Goal: Task Accomplishment & Management: Manage account settings

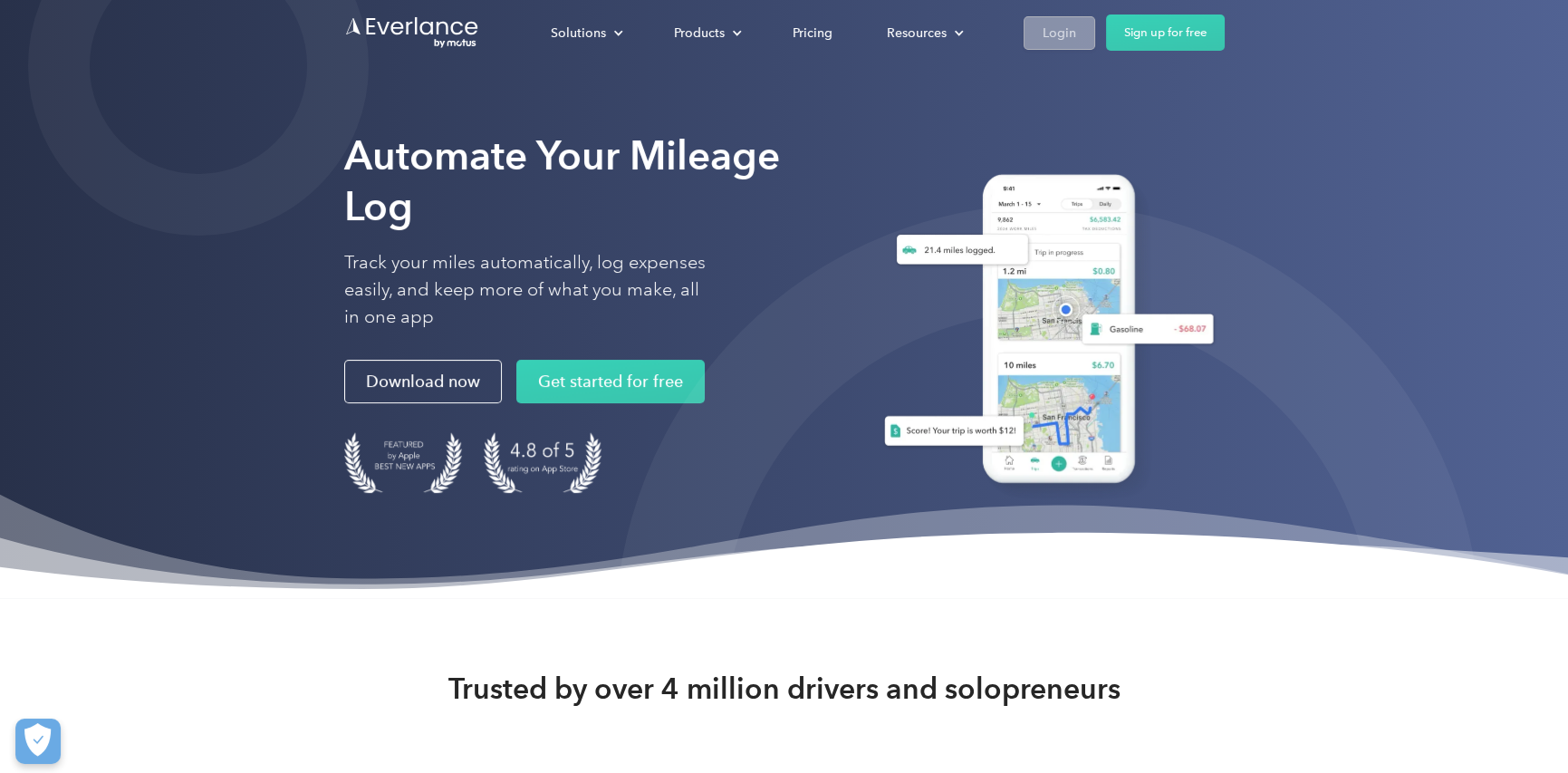
click at [1053, 38] on div "Login" at bounding box center [1060, 33] width 34 height 23
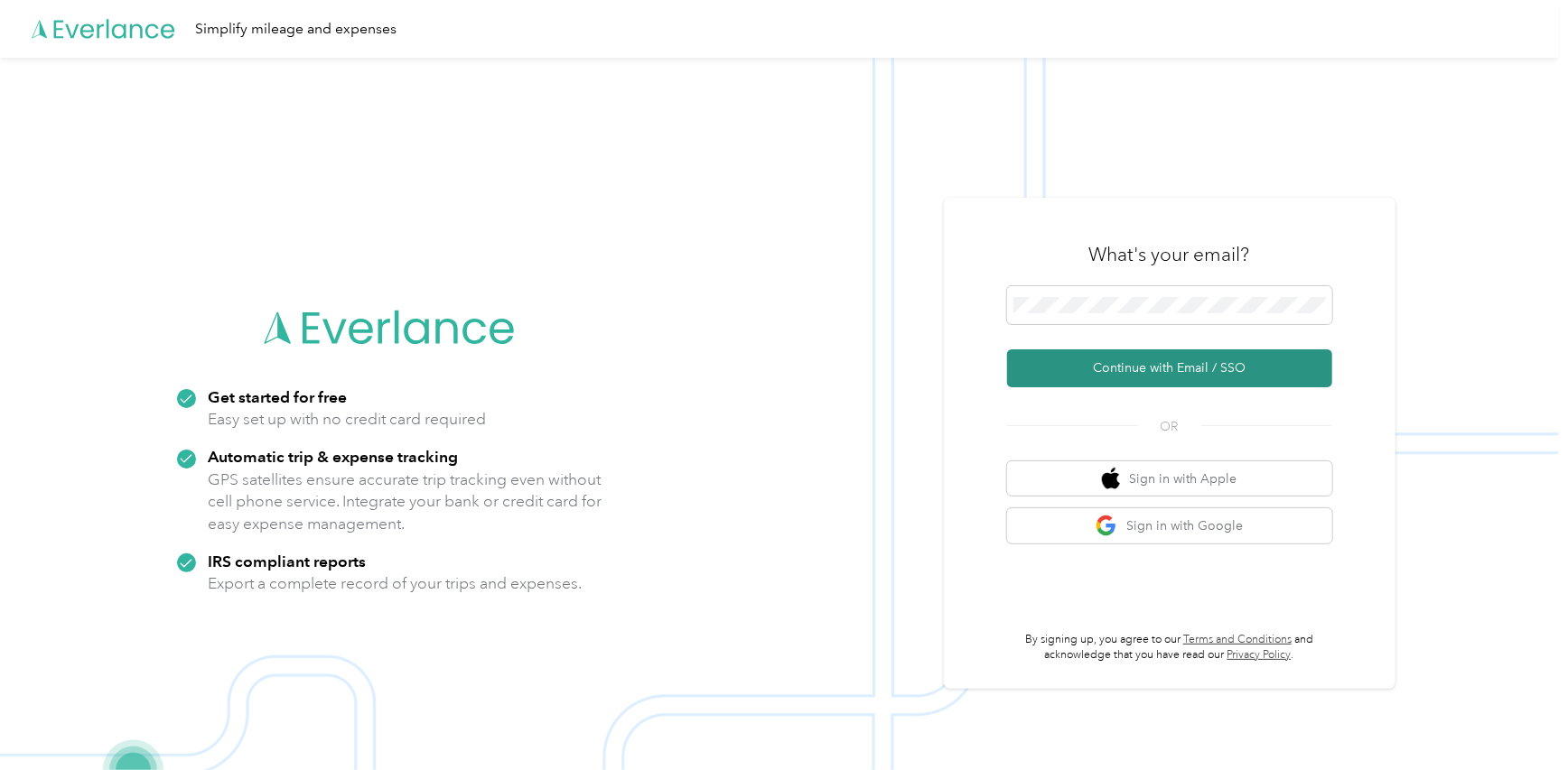
click at [1129, 366] on button "Continue with Email / SSO" at bounding box center [1170, 368] width 325 height 38
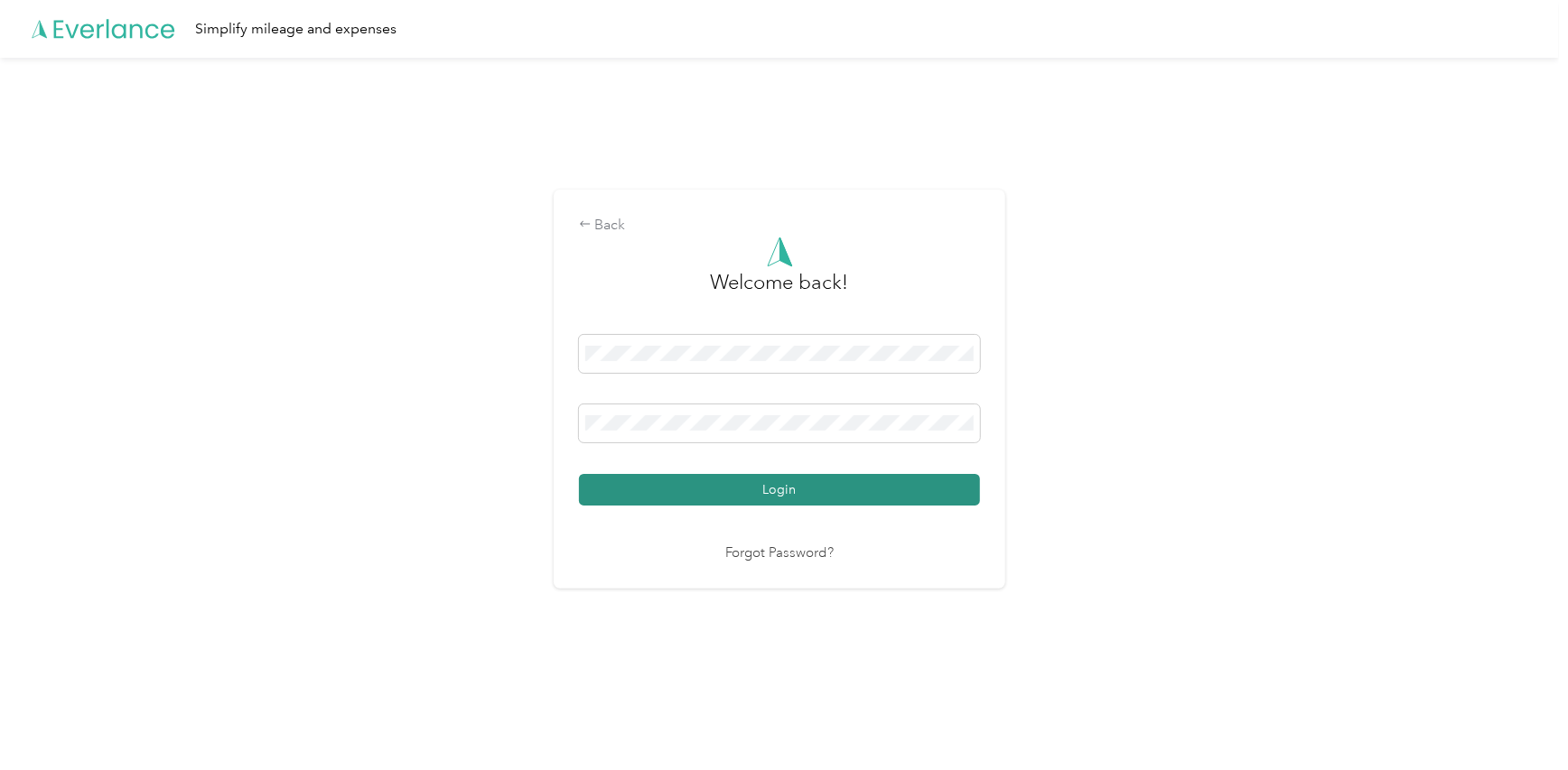
click at [835, 493] on button "Login" at bounding box center [779, 489] width 401 height 32
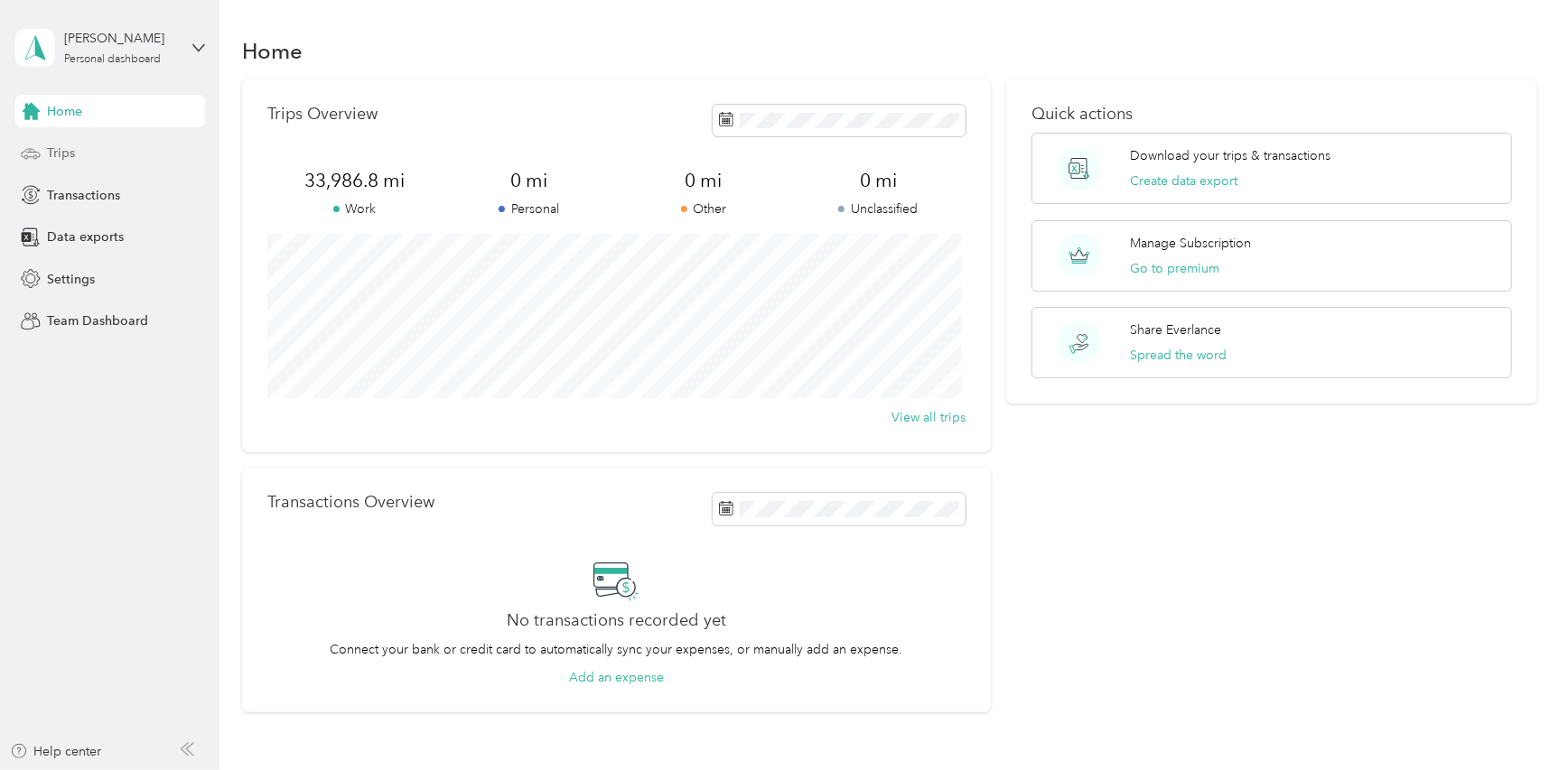
click at [67, 156] on span "Trips" at bounding box center [61, 153] width 28 height 19
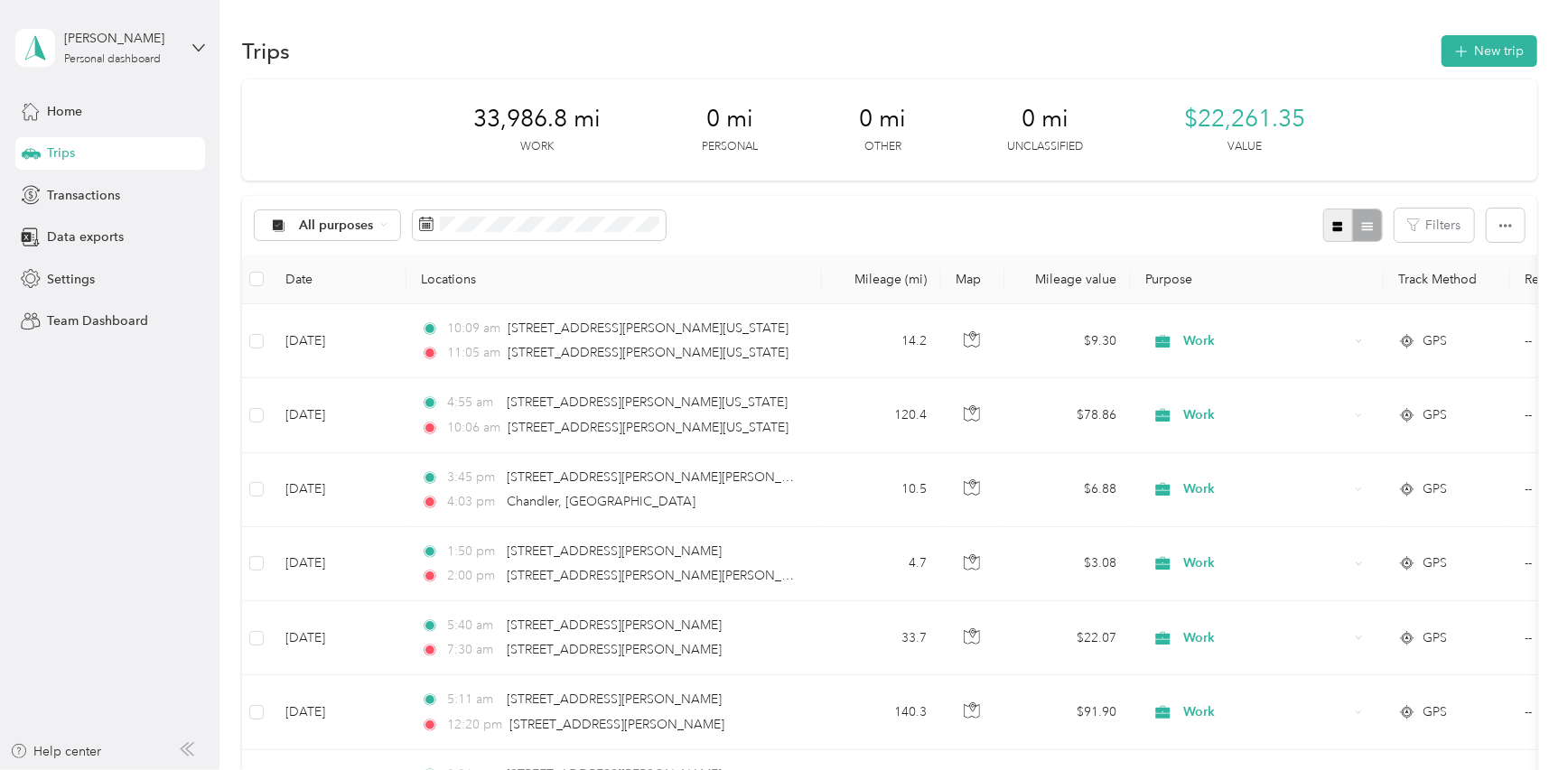
click at [1334, 229] on icon "button" at bounding box center [1338, 226] width 10 height 10
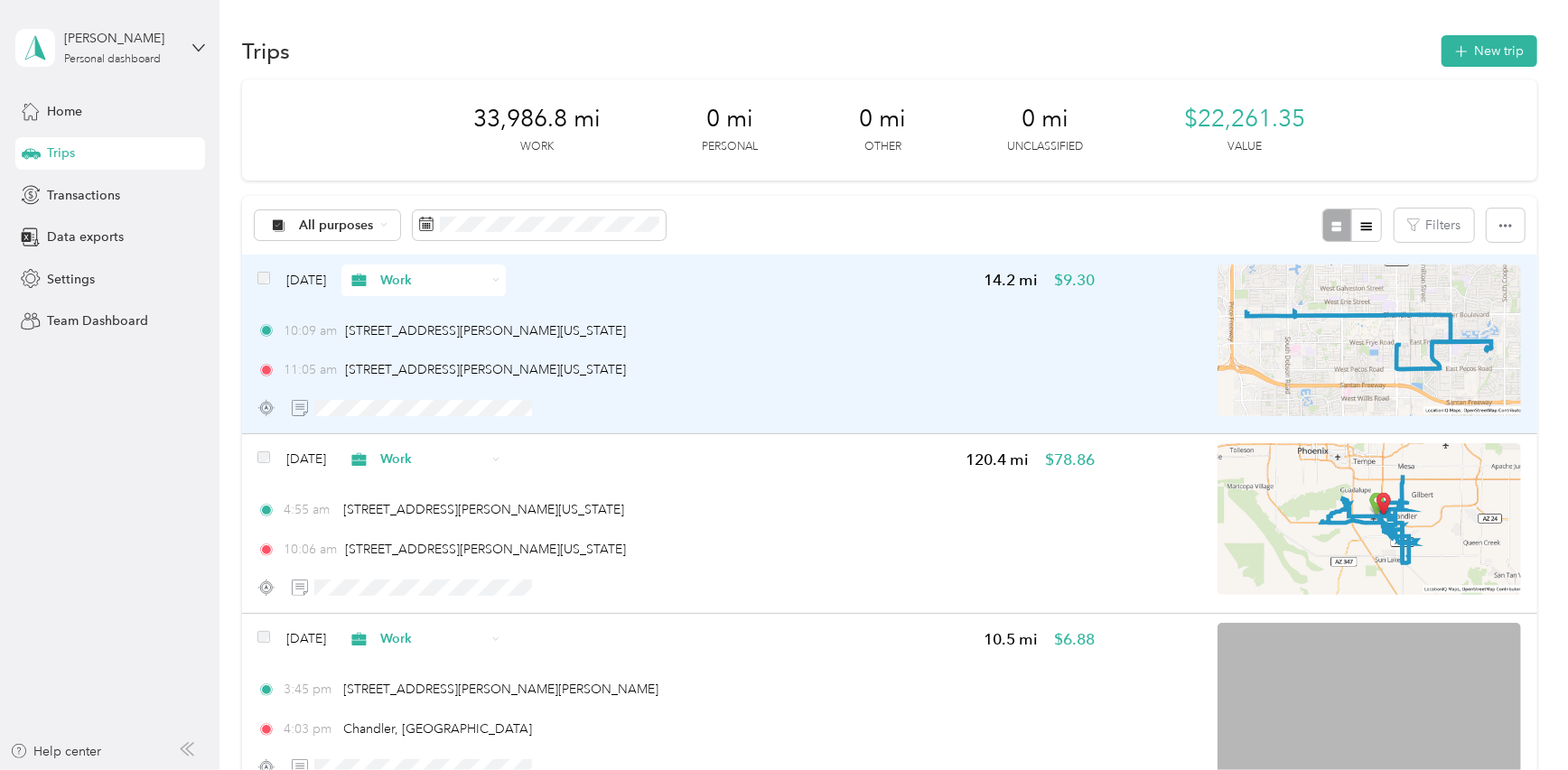
scroll to position [90, 0]
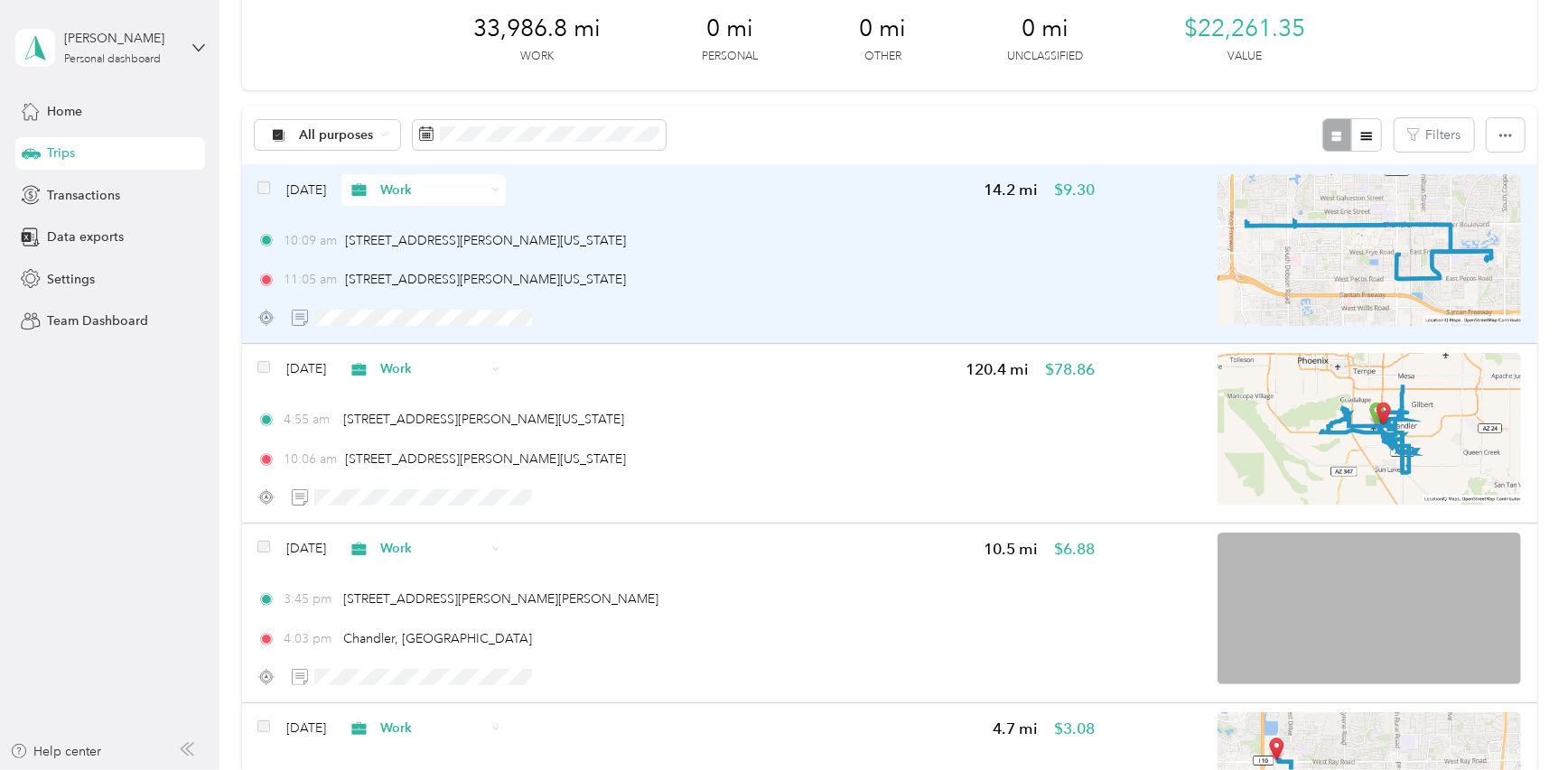
click at [1491, 260] on img at bounding box center [1369, 250] width 304 height 151
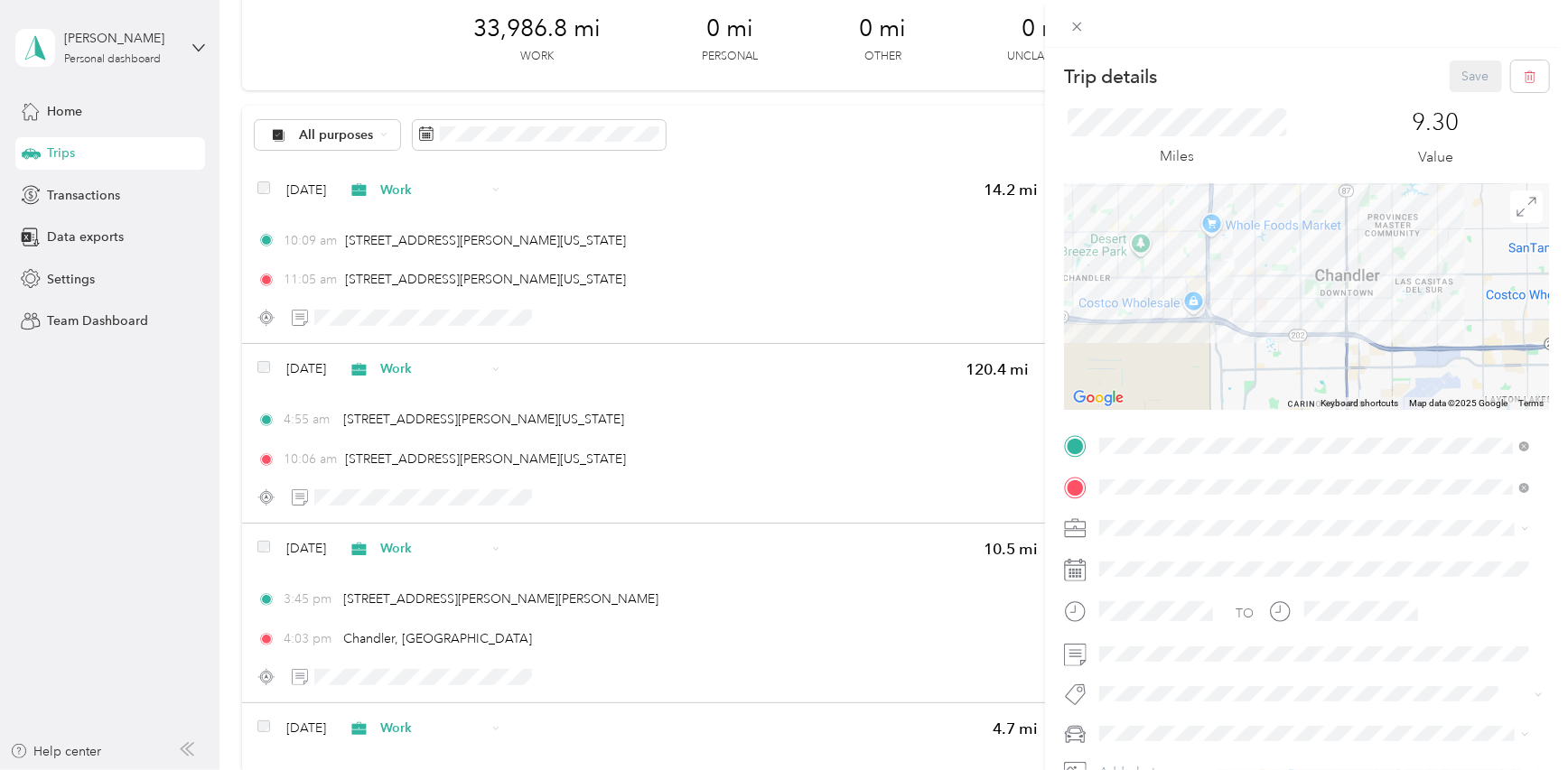
click at [1404, 311] on div at bounding box center [1306, 297] width 485 height 226
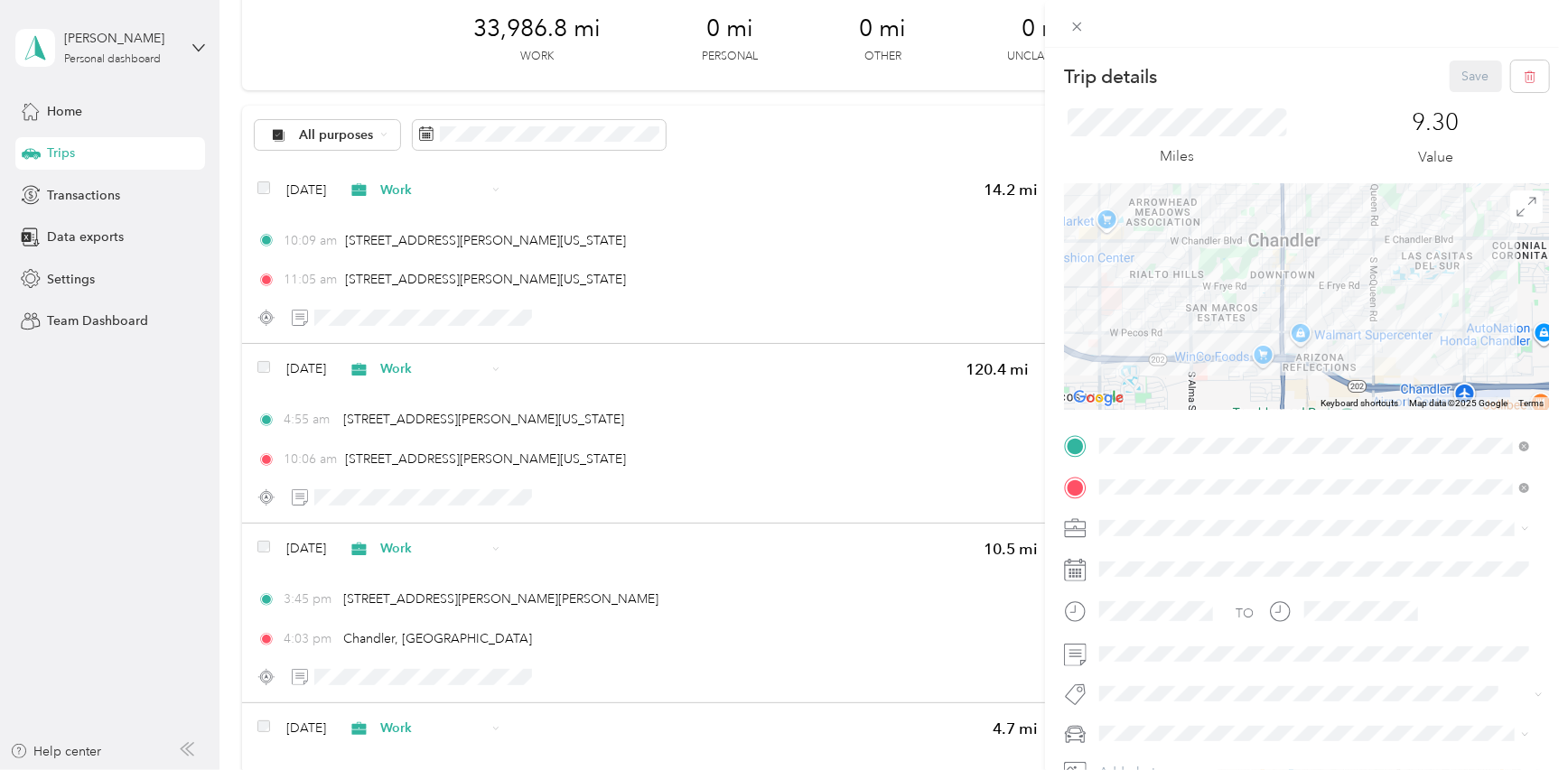
click at [1404, 311] on div at bounding box center [1306, 297] width 485 height 226
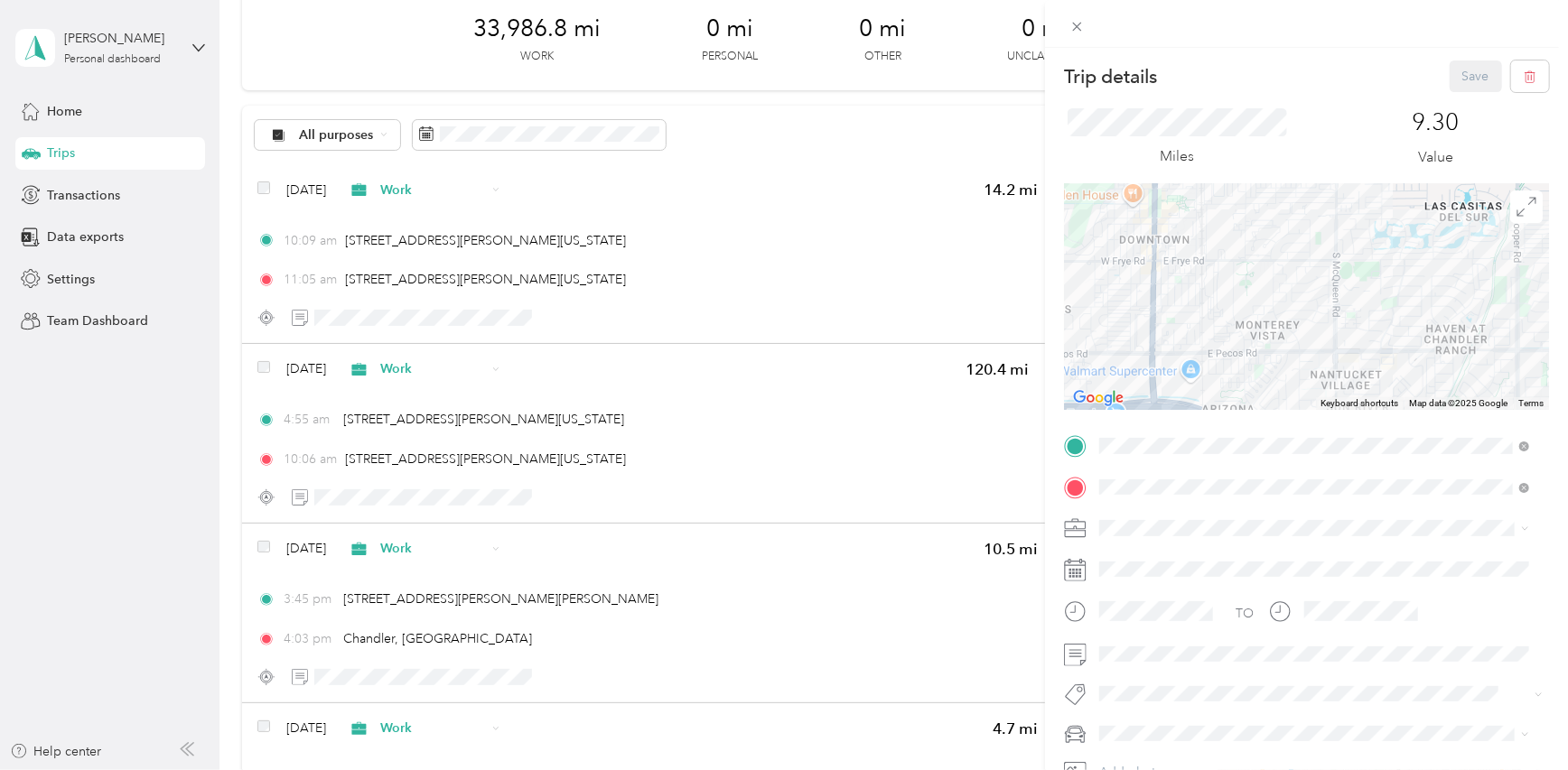
click at [1447, 292] on div at bounding box center [1306, 297] width 485 height 226
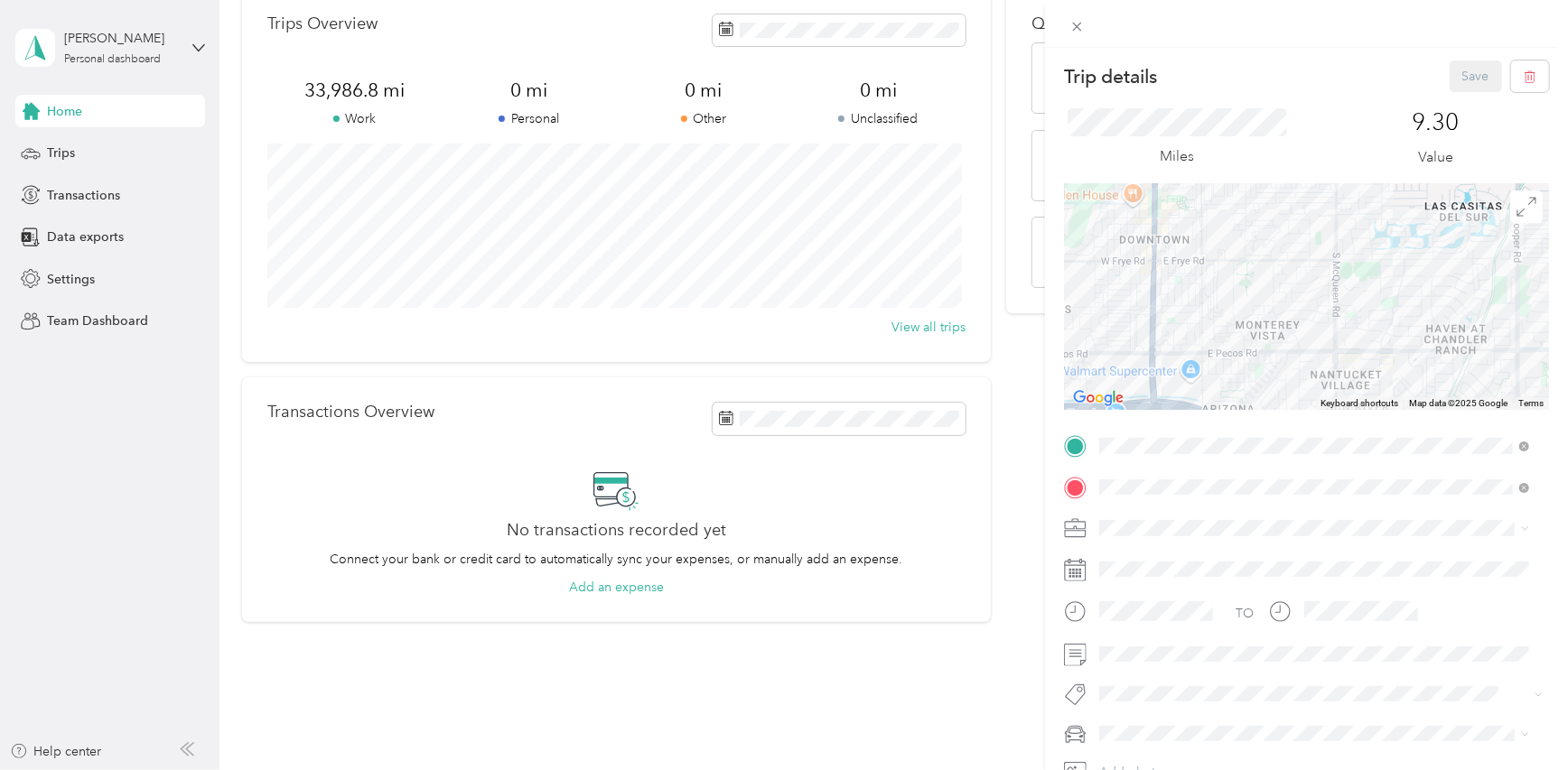
click at [63, 159] on div "Trip details Save This trip cannot be edited because it is either under review,…" at bounding box center [784, 385] width 1568 height 770
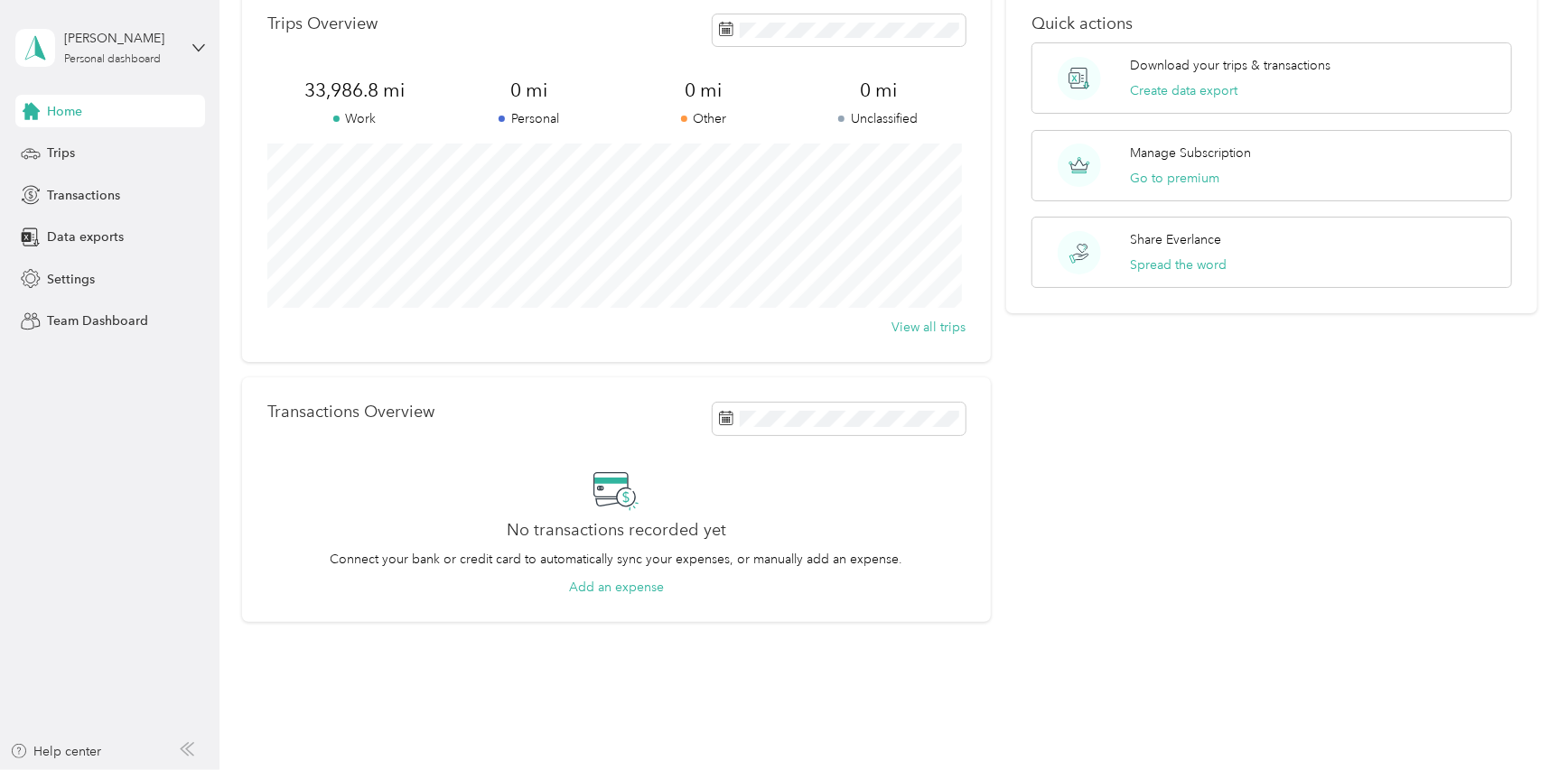
click at [53, 147] on span "Trips" at bounding box center [61, 153] width 28 height 19
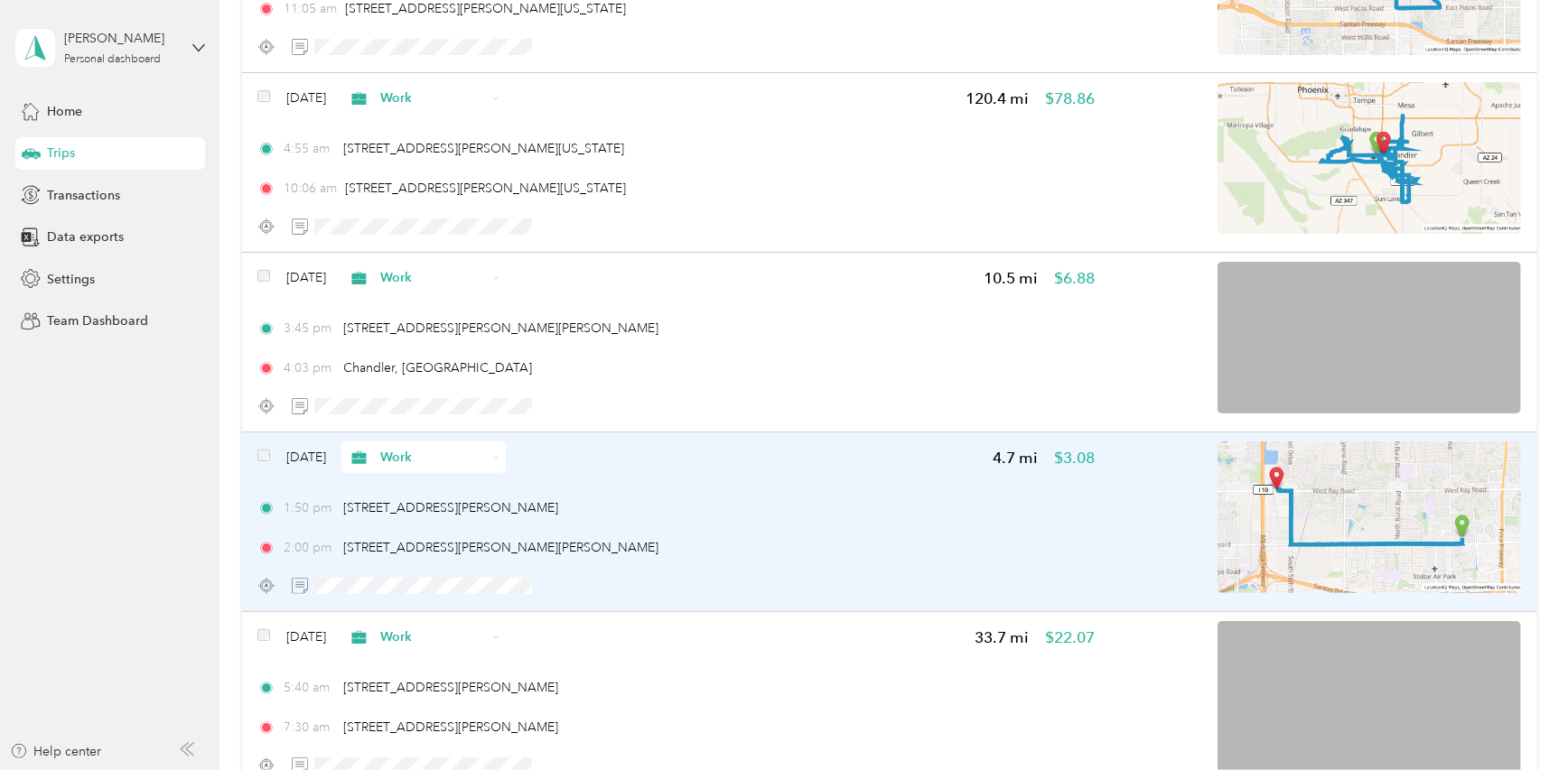
scroll to position [451, 0]
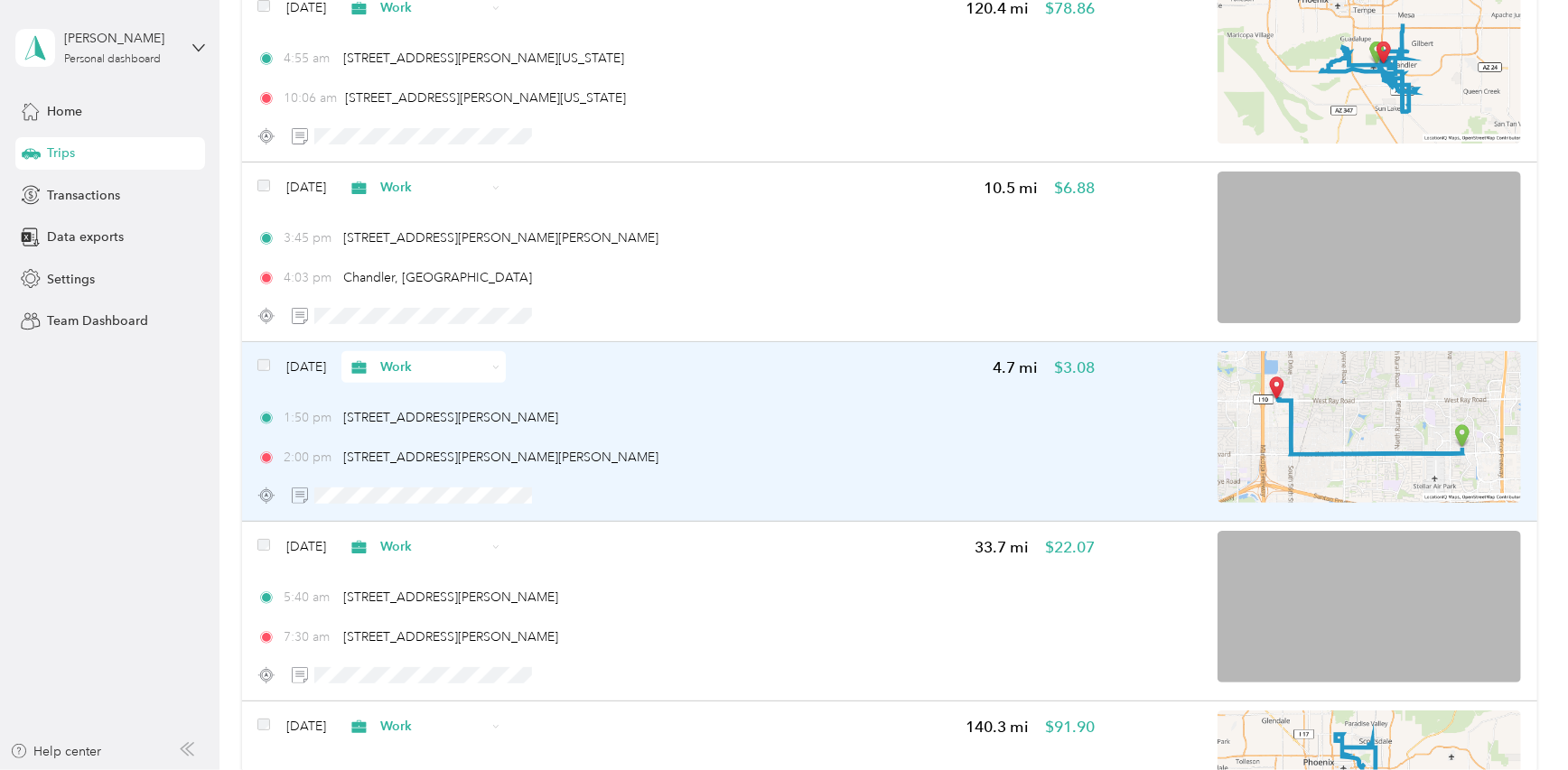
click at [1286, 391] on img at bounding box center [1369, 426] width 304 height 151
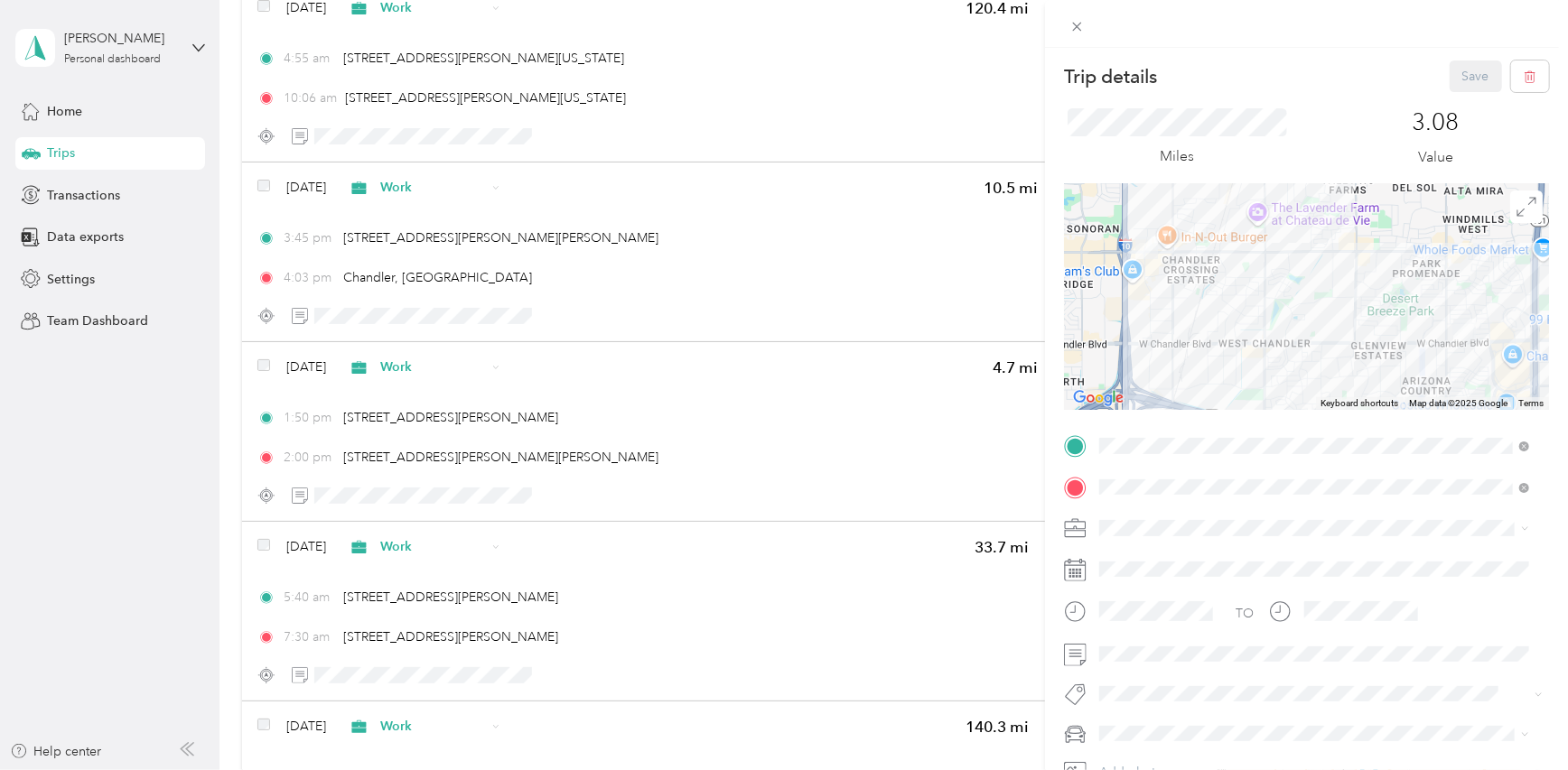
click at [1139, 249] on img at bounding box center [1147, 248] width 37 height 37
click at [1148, 292] on div at bounding box center [1306, 297] width 485 height 226
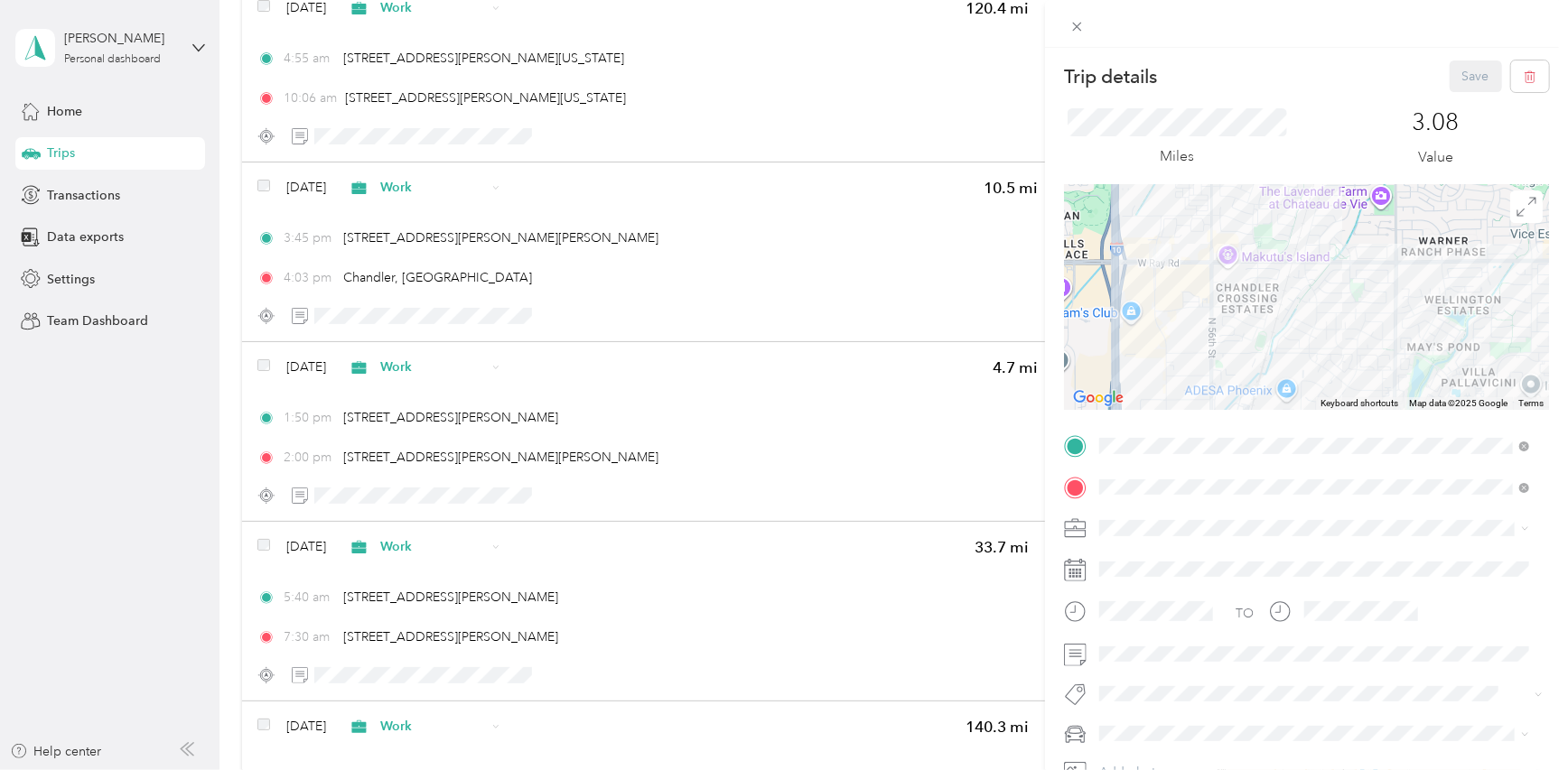
drag, startPoint x: 1161, startPoint y: 298, endPoint x: 1177, endPoint y: 342, distance: 46.8
click at [1177, 342] on div at bounding box center [1306, 297] width 485 height 226
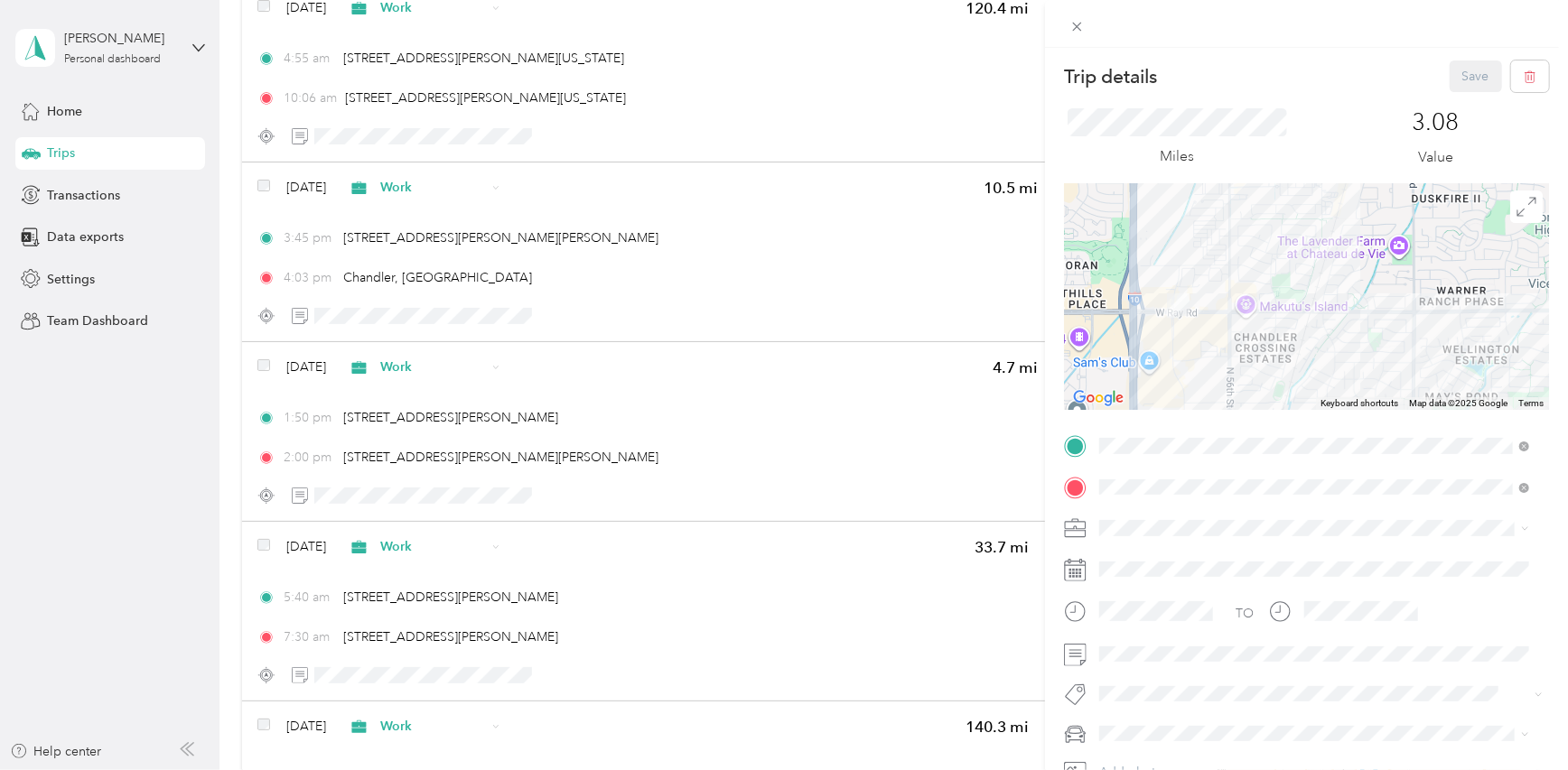
click at [1174, 330] on div at bounding box center [1306, 297] width 485 height 226
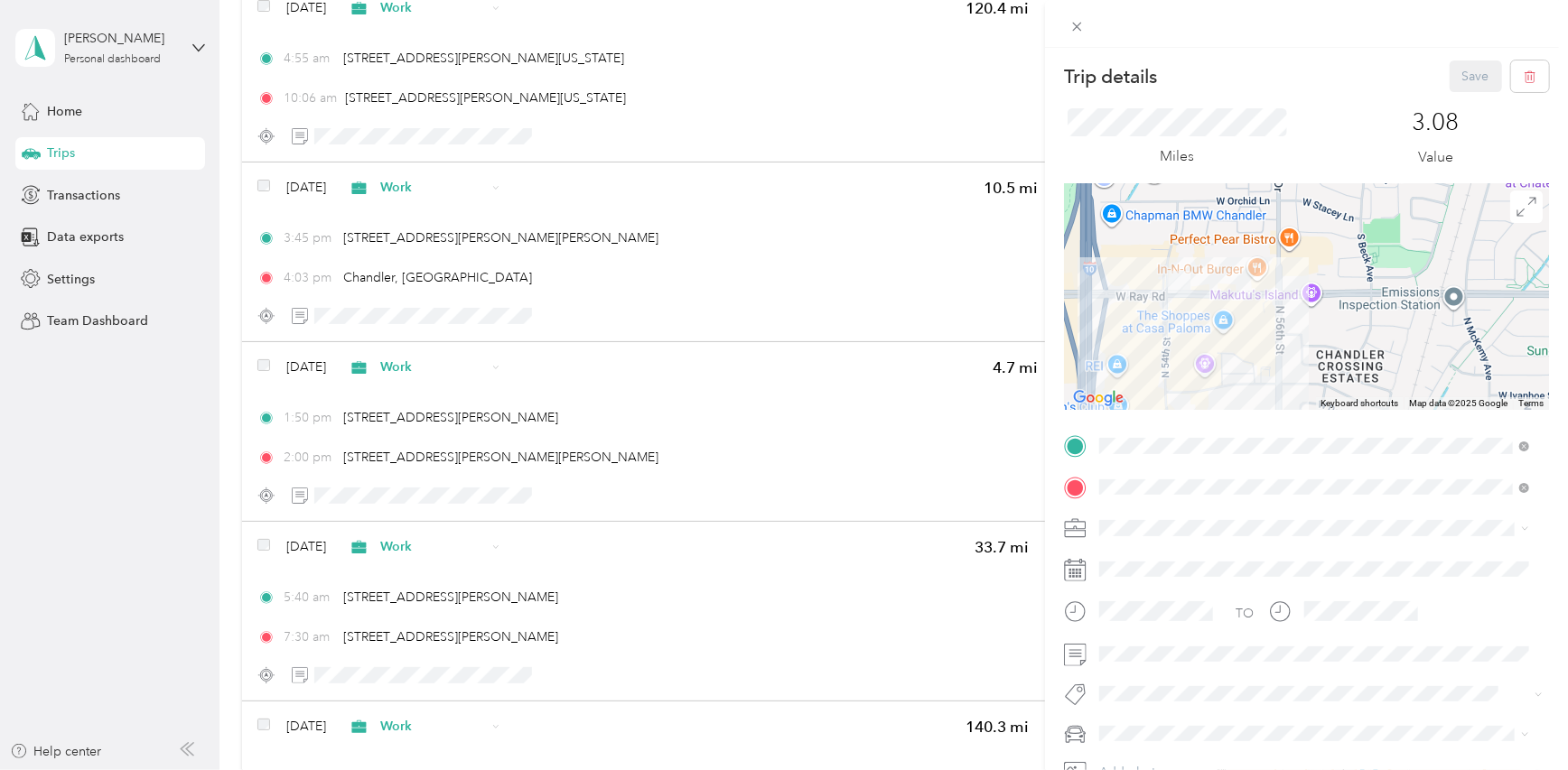
click at [1172, 312] on div at bounding box center [1306, 297] width 485 height 226
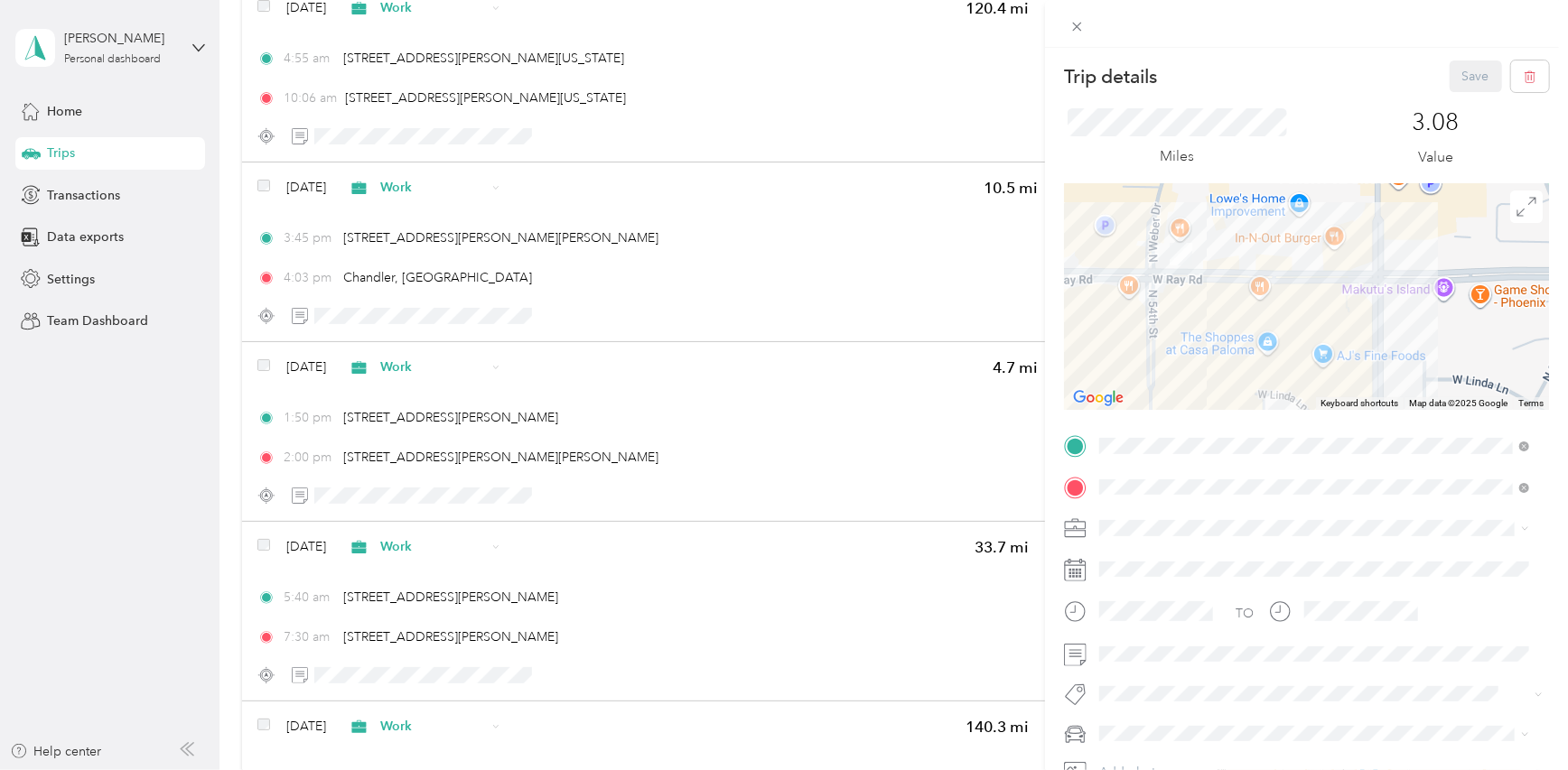
click at [1173, 303] on div at bounding box center [1306, 297] width 485 height 226
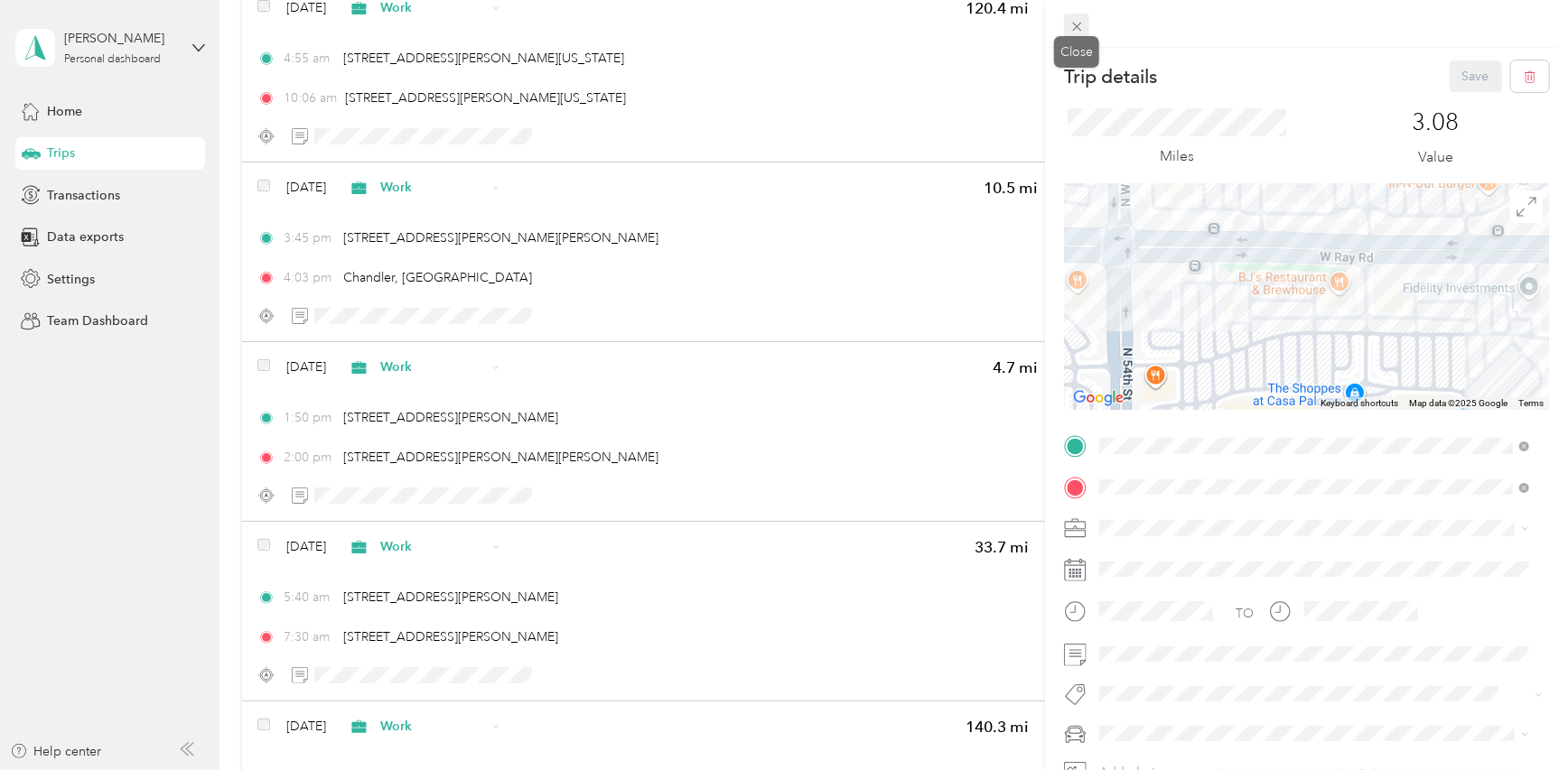
click at [1073, 27] on icon at bounding box center [1077, 26] width 15 height 15
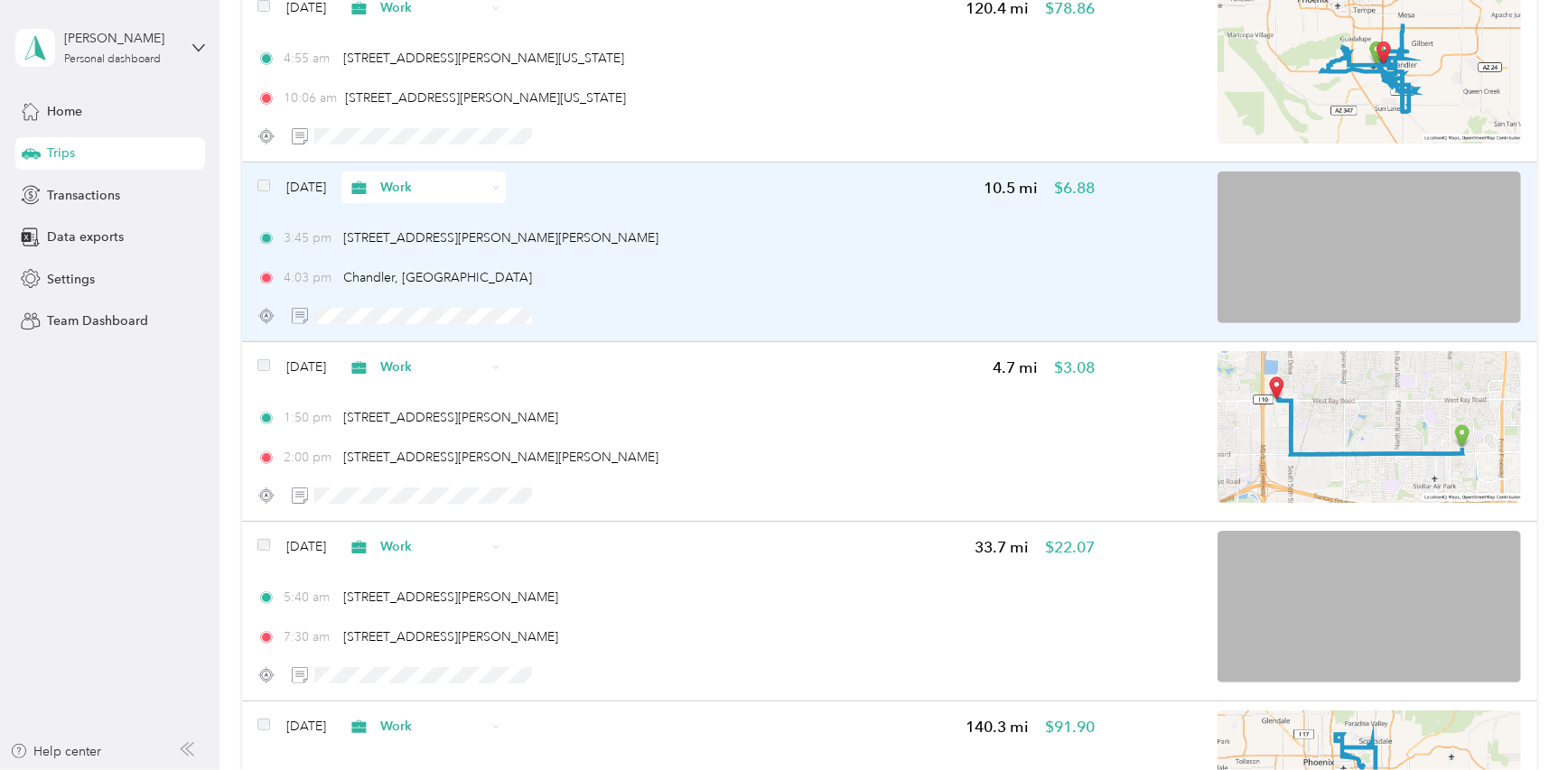
click at [1374, 238] on img at bounding box center [1369, 247] width 304 height 151
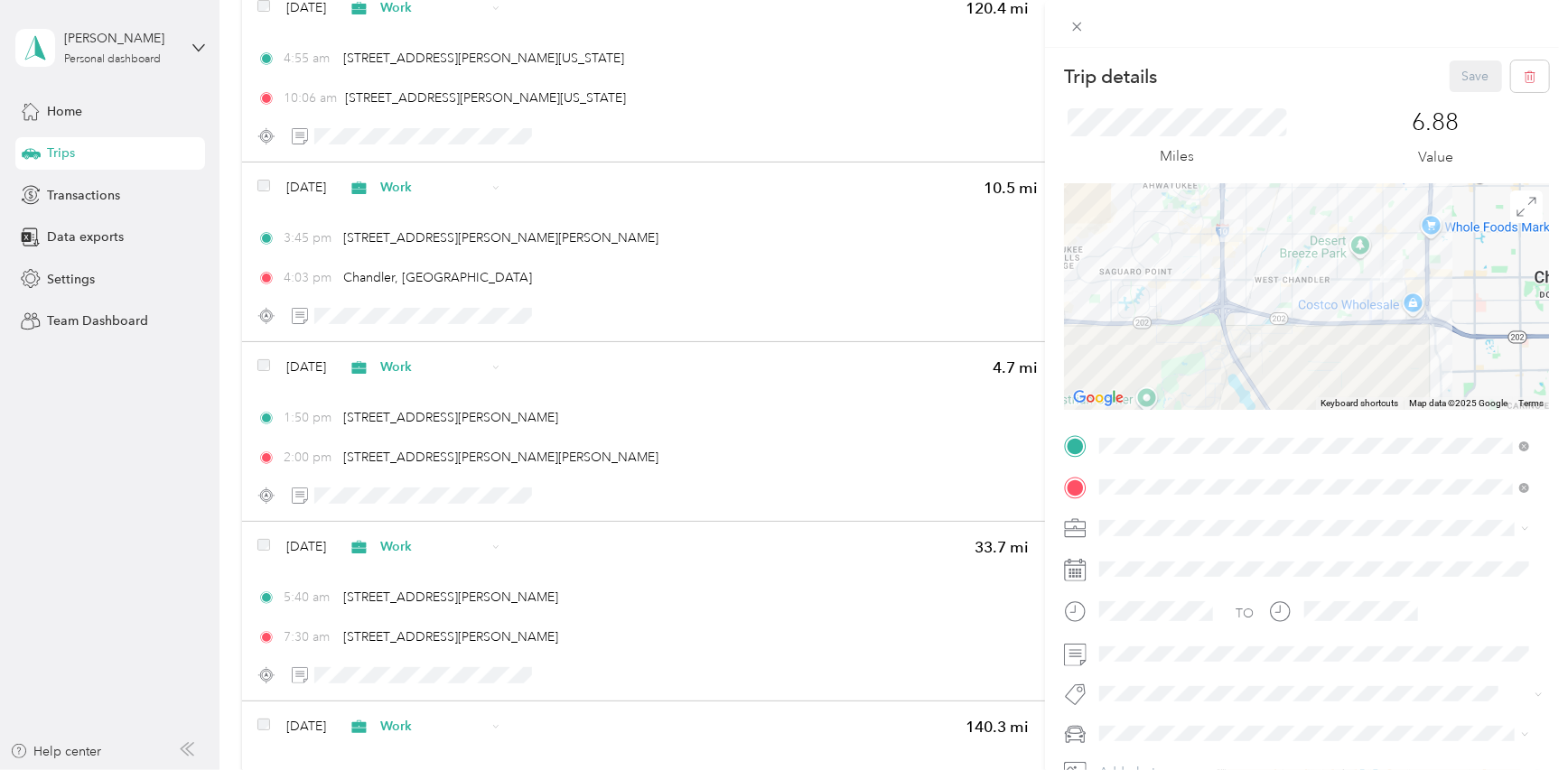
click at [1392, 290] on div at bounding box center [1306, 297] width 485 height 226
click at [1399, 271] on img at bounding box center [1391, 271] width 37 height 37
click at [1323, 253] on div at bounding box center [1306, 297] width 485 height 226
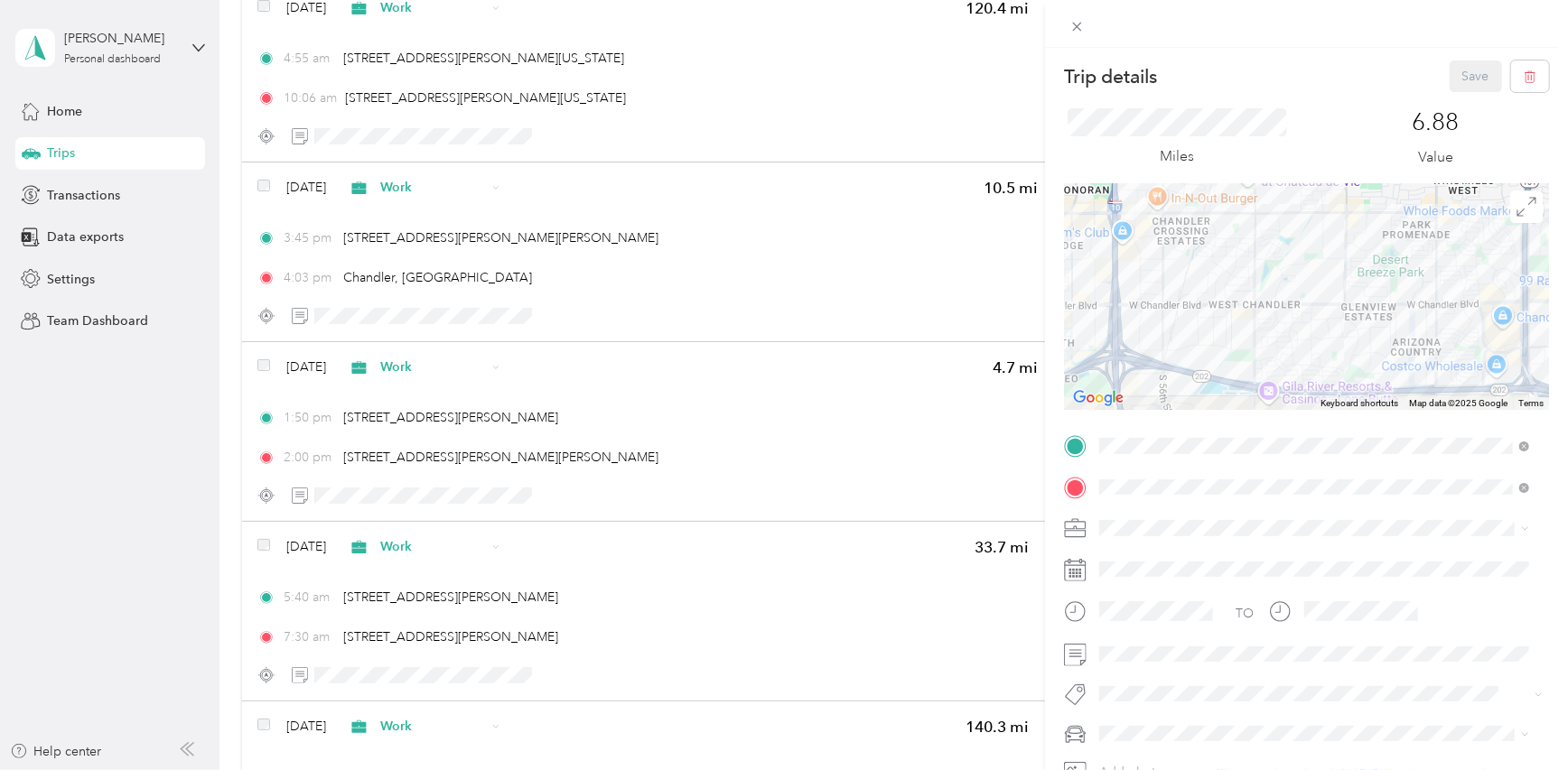
click at [1358, 266] on div at bounding box center [1306, 297] width 485 height 226
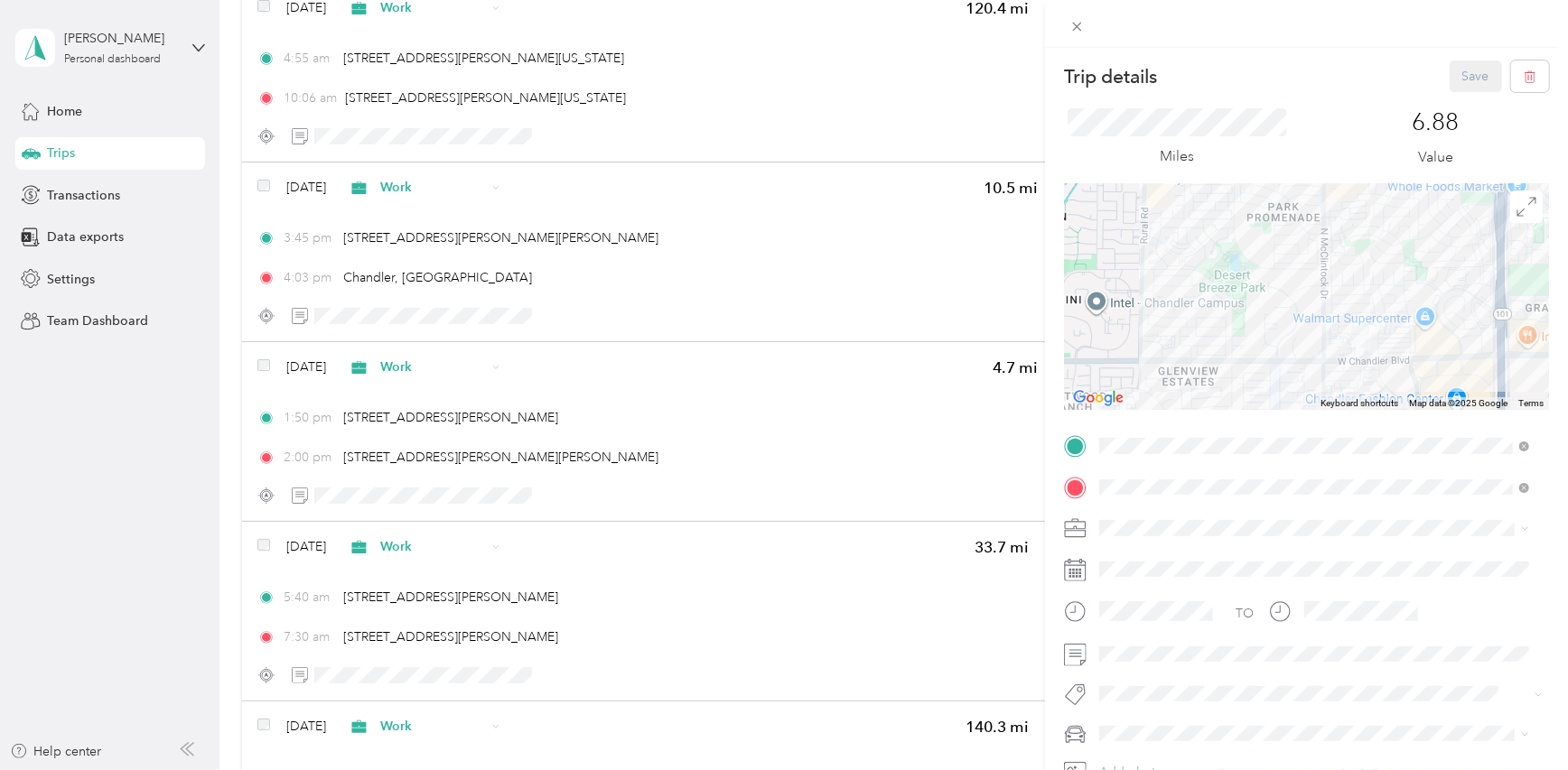
drag, startPoint x: 1386, startPoint y: 286, endPoint x: 1202, endPoint y: 308, distance: 185.3
click at [1202, 308] on div at bounding box center [1306, 297] width 485 height 226
click at [1076, 33] on icon at bounding box center [1077, 26] width 15 height 15
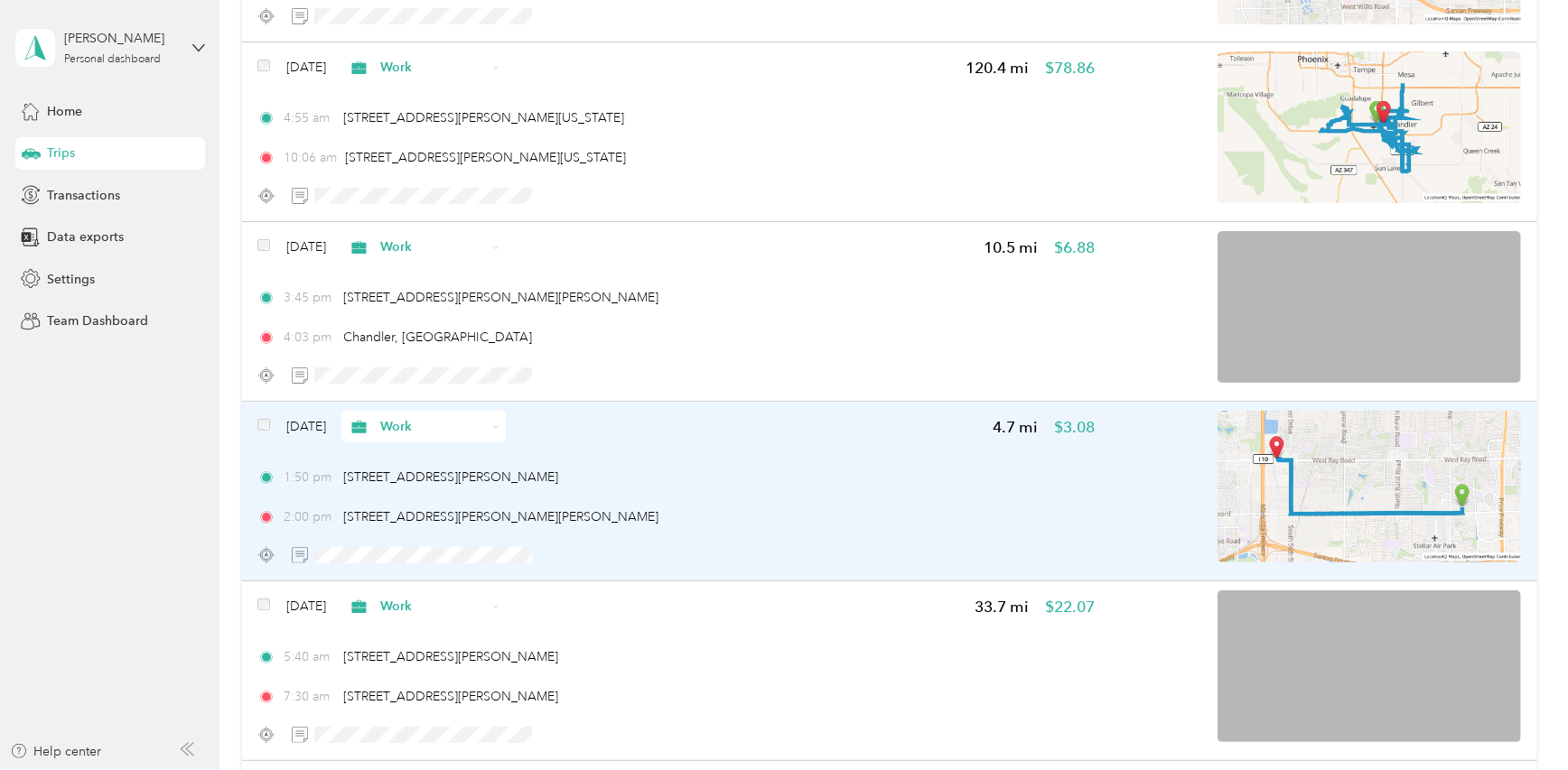
scroll to position [361, 0]
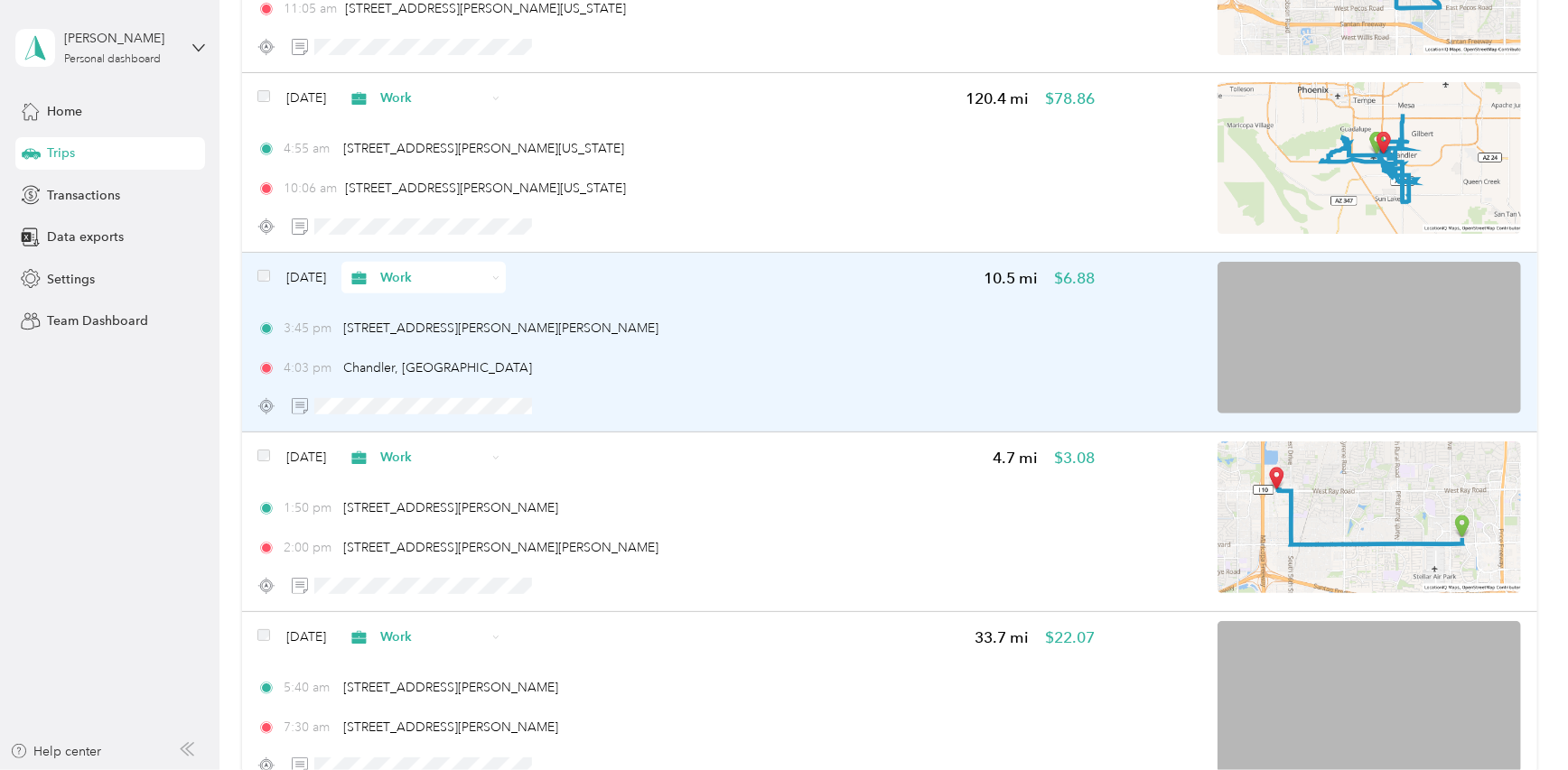
click at [1367, 310] on img at bounding box center [1369, 337] width 304 height 151
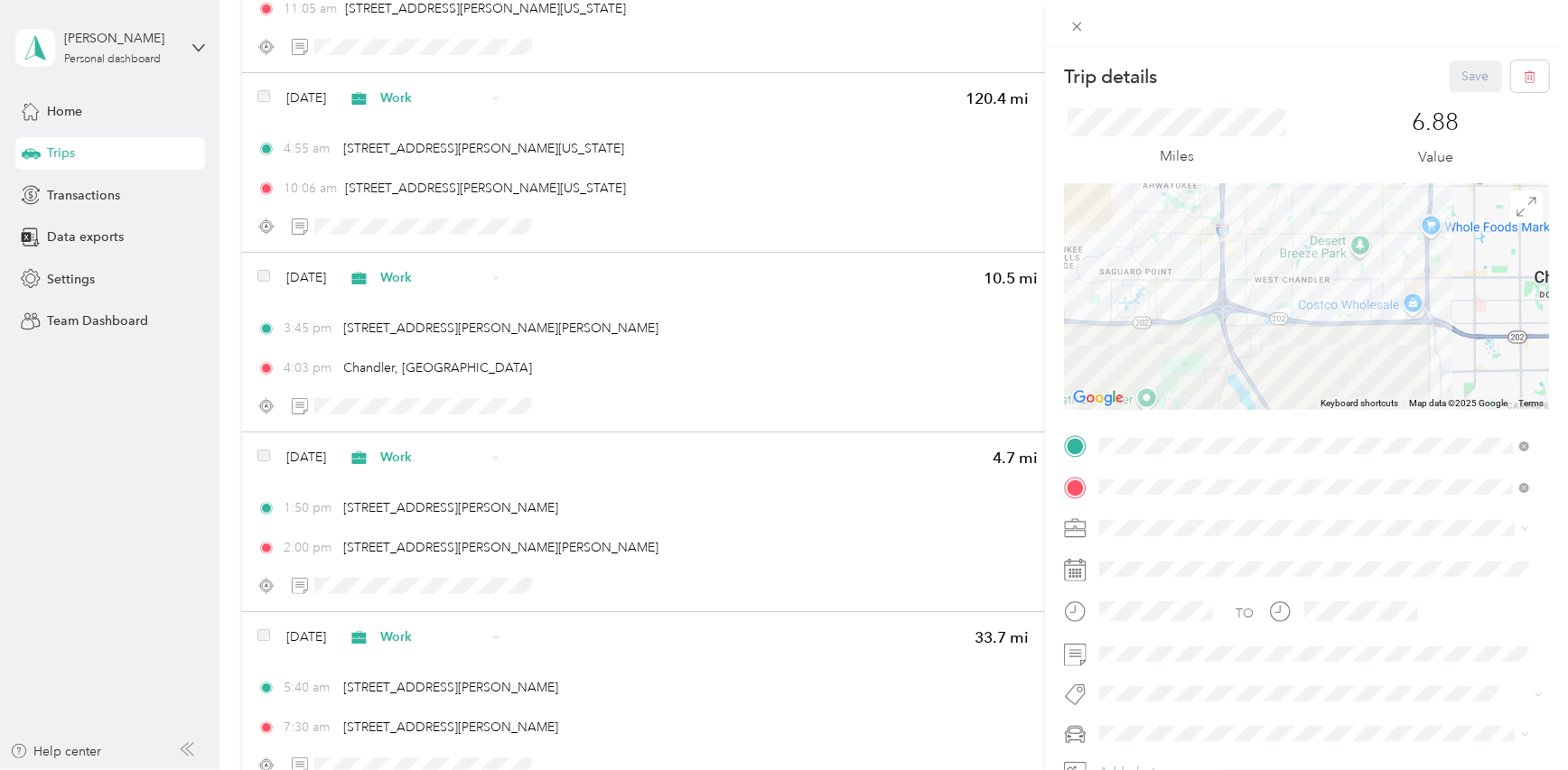
click at [1345, 286] on div at bounding box center [1306, 297] width 485 height 226
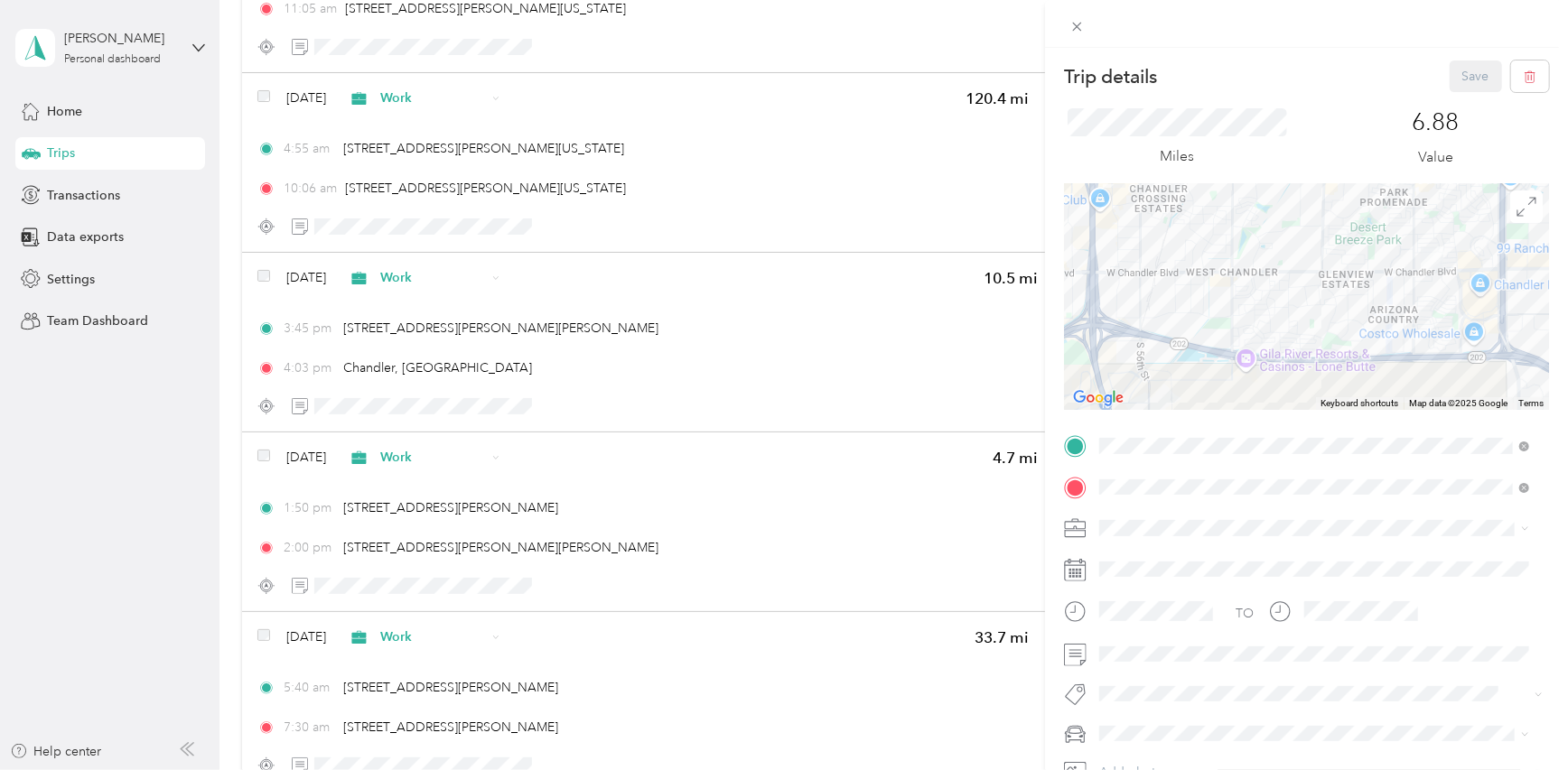
click at [1386, 269] on div at bounding box center [1306, 297] width 485 height 226
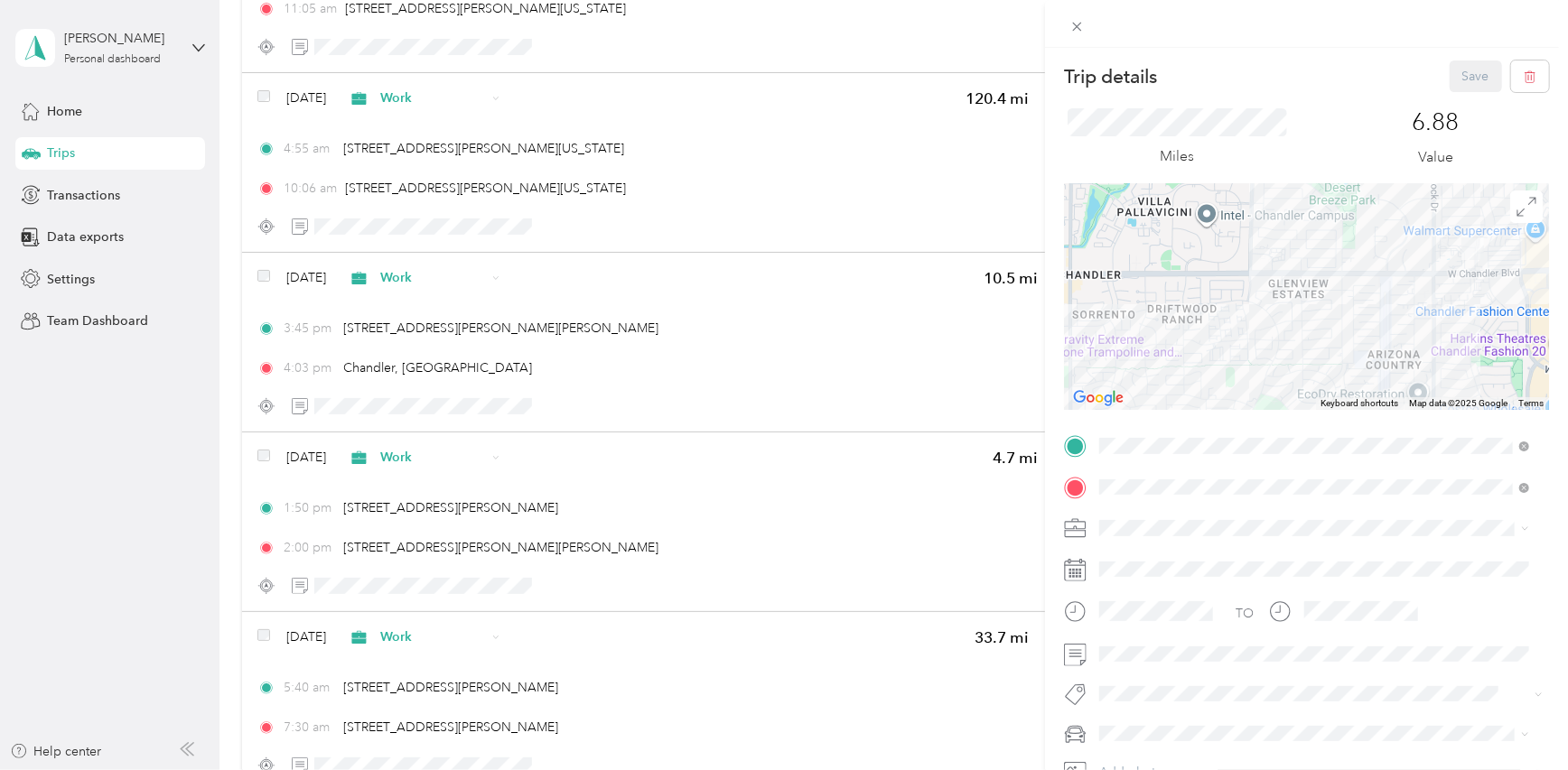
click at [1348, 291] on div at bounding box center [1306, 297] width 485 height 226
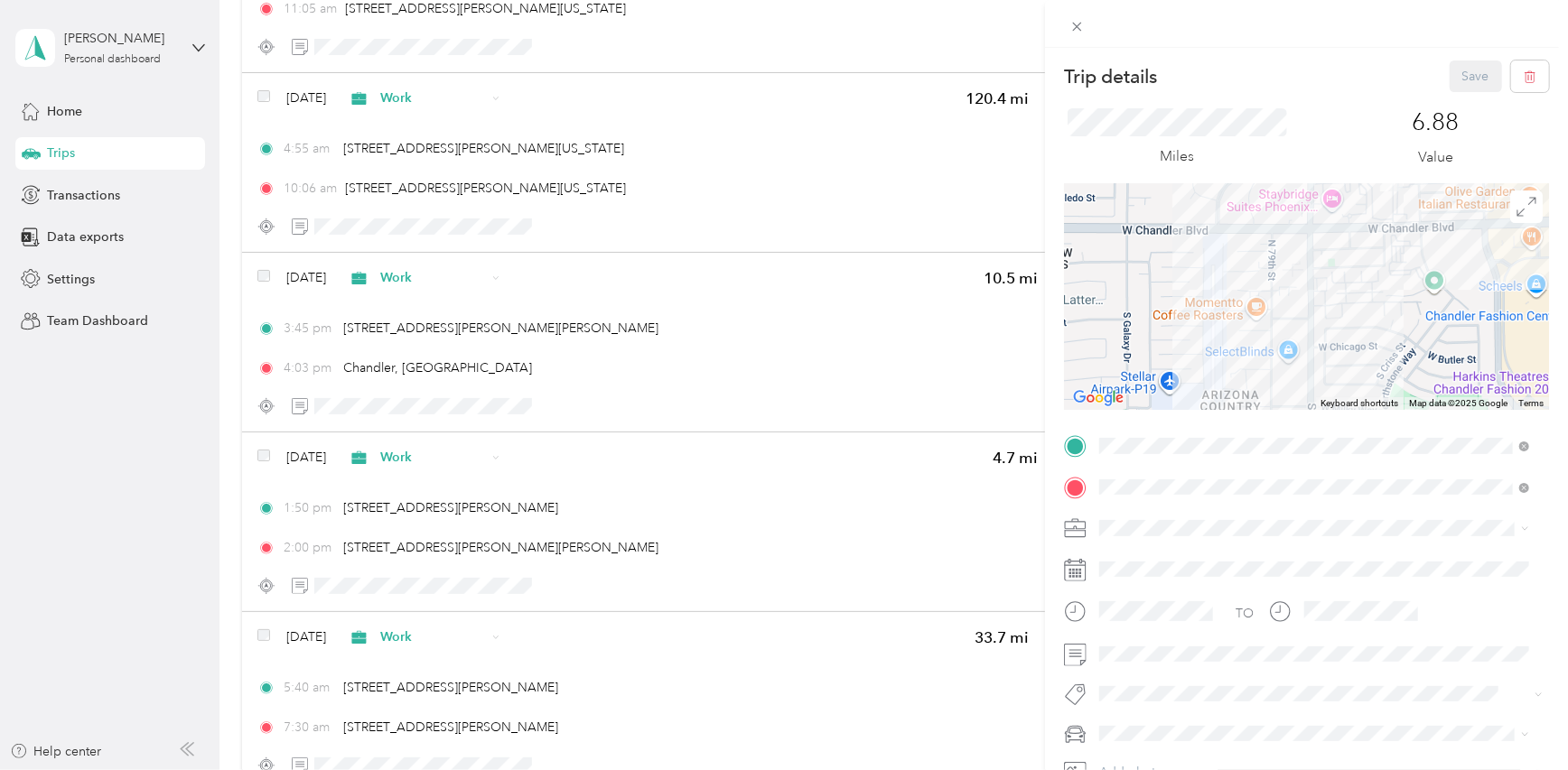
drag, startPoint x: 1391, startPoint y: 274, endPoint x: 1197, endPoint y: 243, distance: 196.5
click at [1192, 247] on div at bounding box center [1306, 297] width 485 height 226
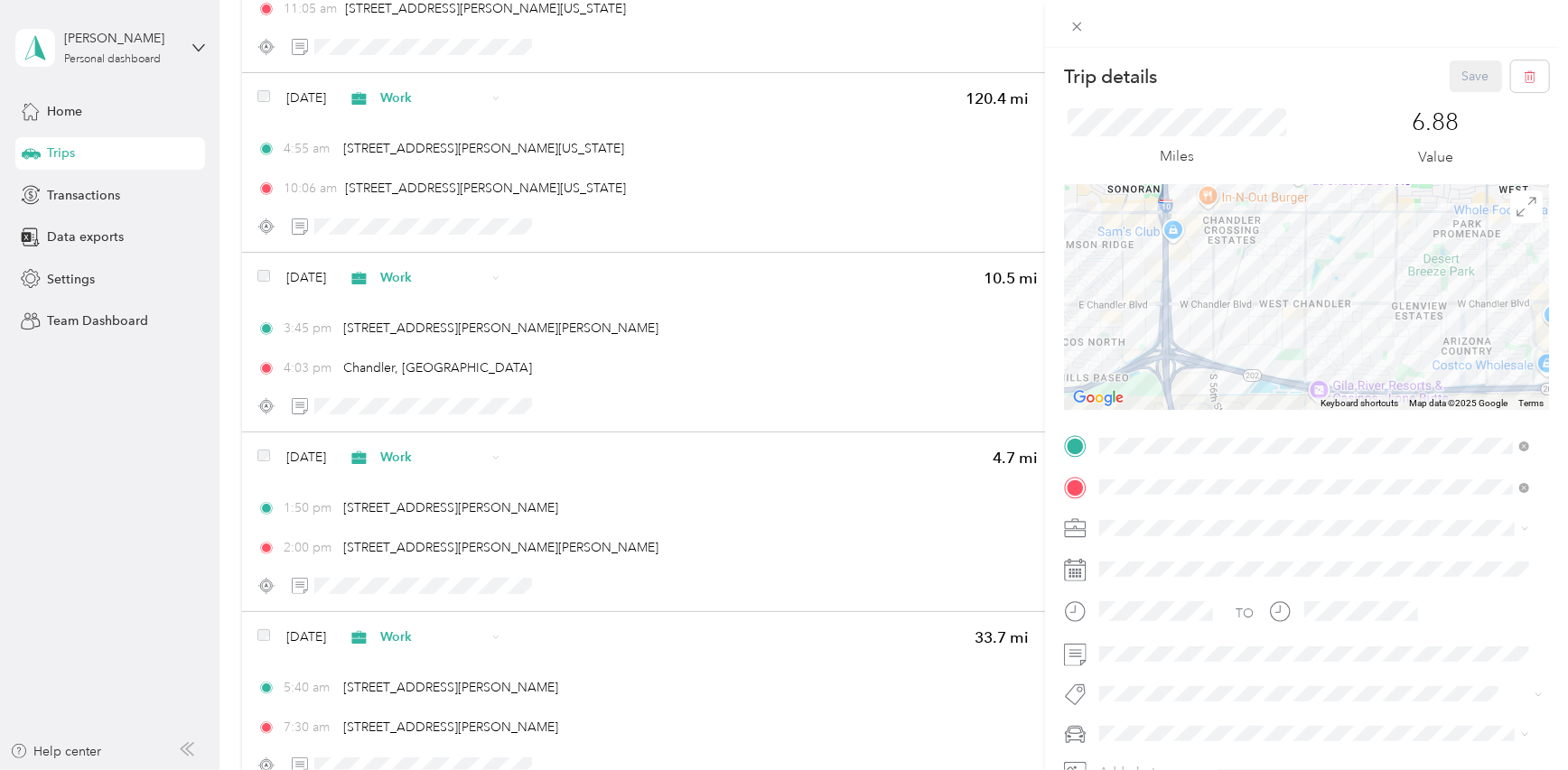
drag, startPoint x: 1130, startPoint y: 324, endPoint x: 1386, endPoint y: 339, distance: 256.4
click at [1386, 339] on div at bounding box center [1306, 297] width 485 height 226
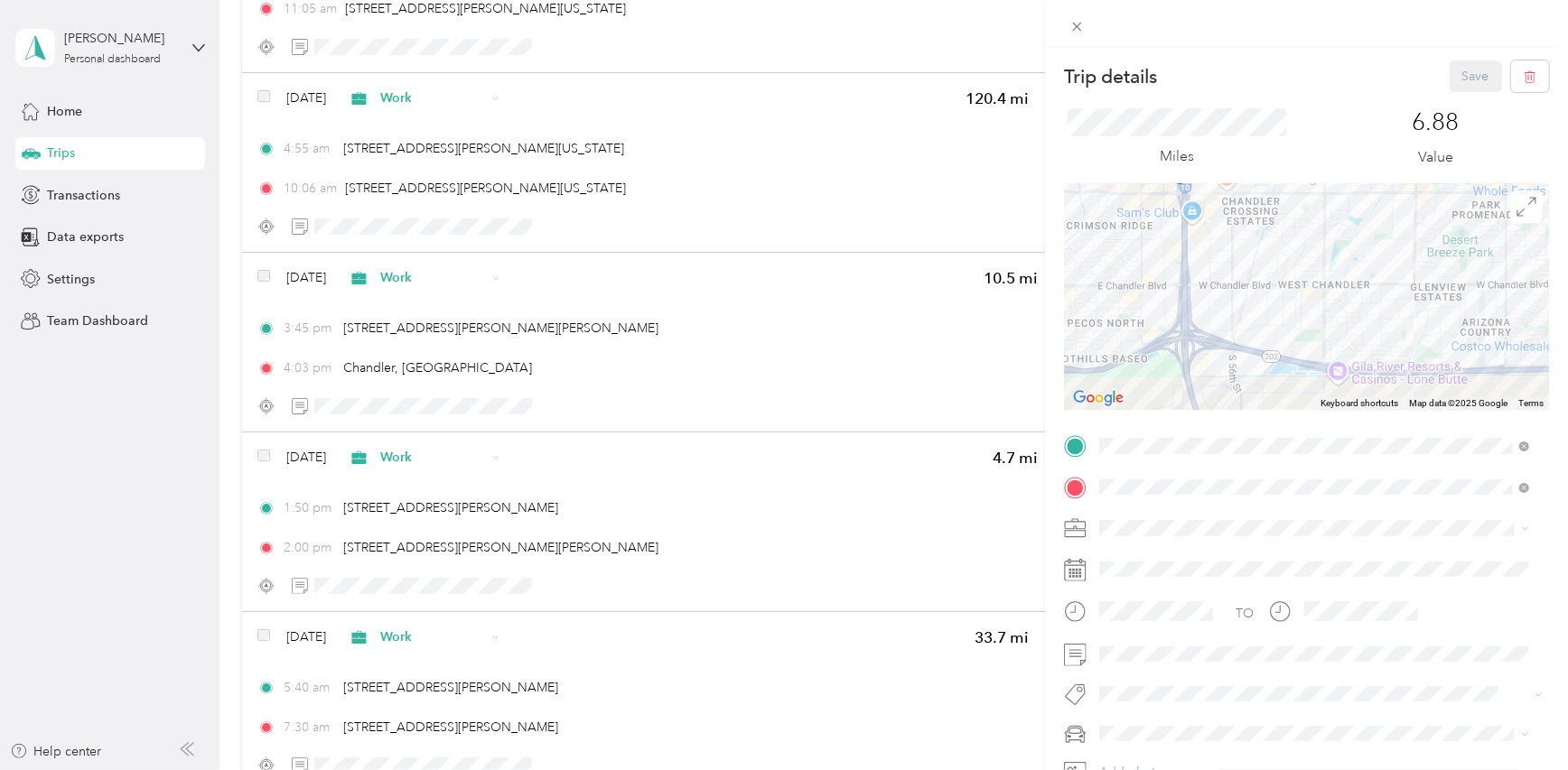
drag, startPoint x: 1288, startPoint y: 253, endPoint x: 1318, endPoint y: 229, distance: 38.4
click at [1310, 233] on div at bounding box center [1306, 297] width 485 height 226
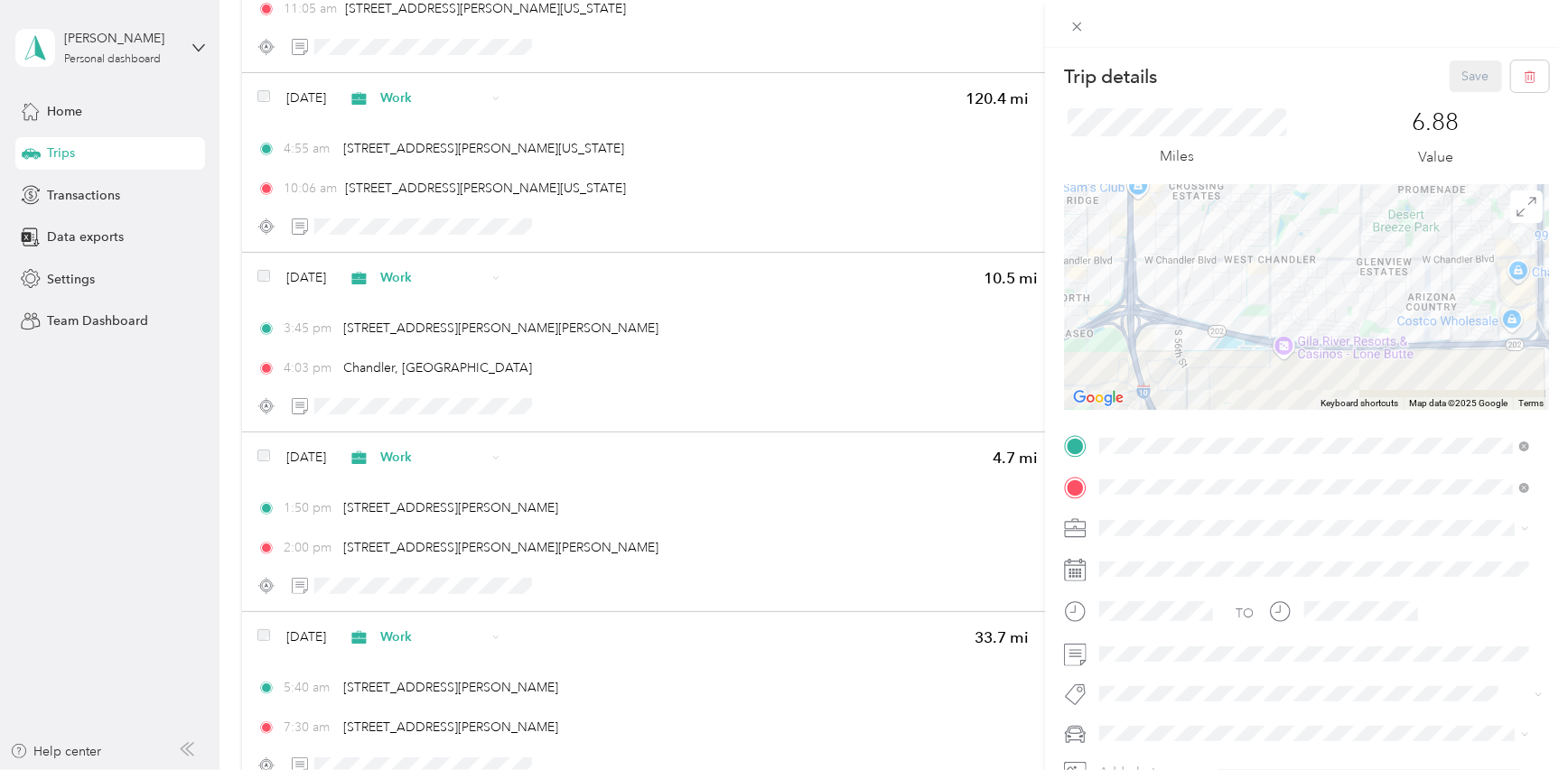
drag, startPoint x: 1387, startPoint y: 319, endPoint x: 1328, endPoint y: 298, distance: 62.6
click at [1328, 298] on div at bounding box center [1306, 297] width 485 height 226
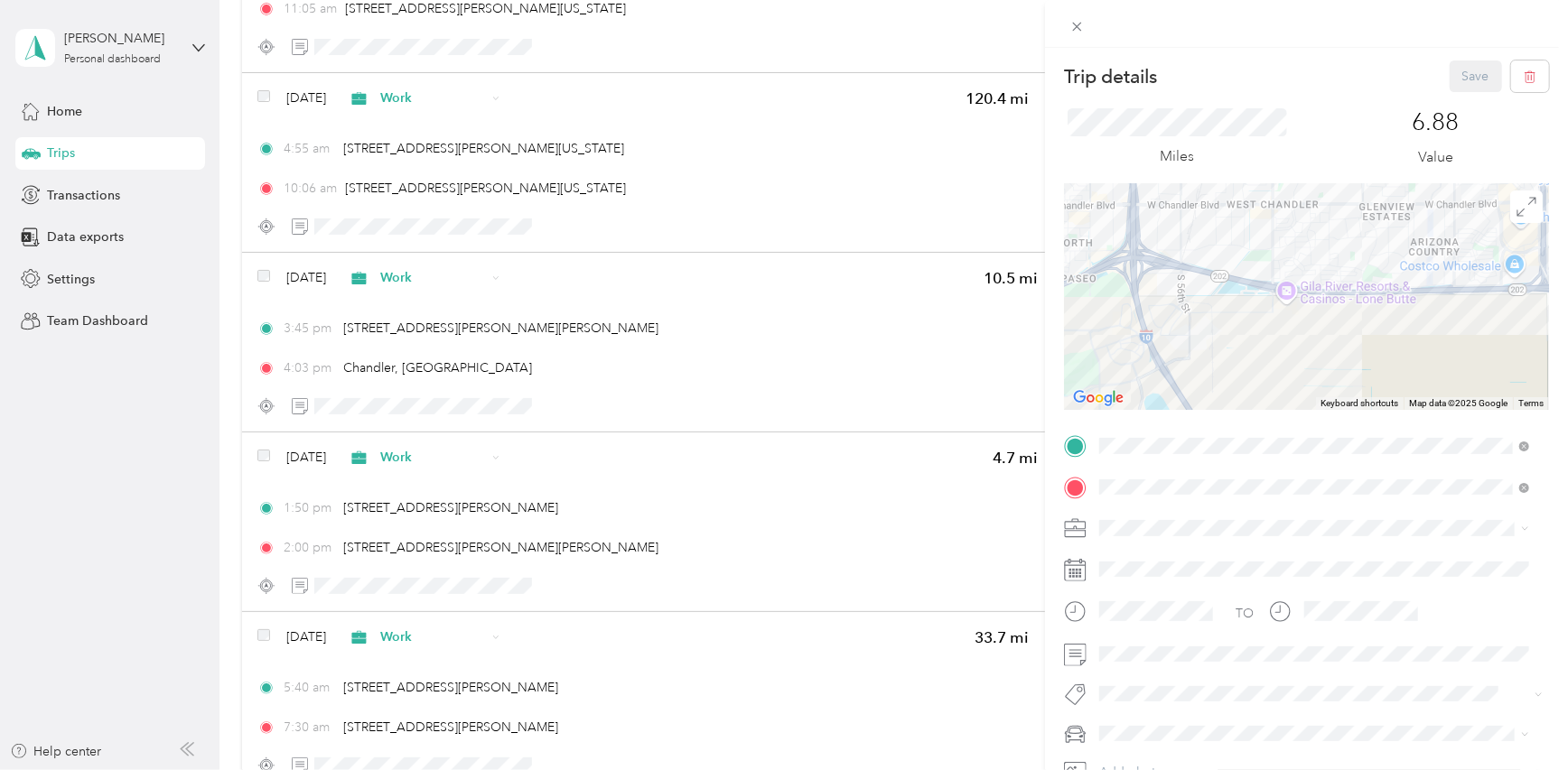
drag, startPoint x: 1342, startPoint y: 260, endPoint x: 1345, endPoint y: 203, distance: 57.1
click at [1345, 203] on div at bounding box center [1306, 297] width 485 height 226
click at [1078, 29] on icon at bounding box center [1077, 26] width 15 height 15
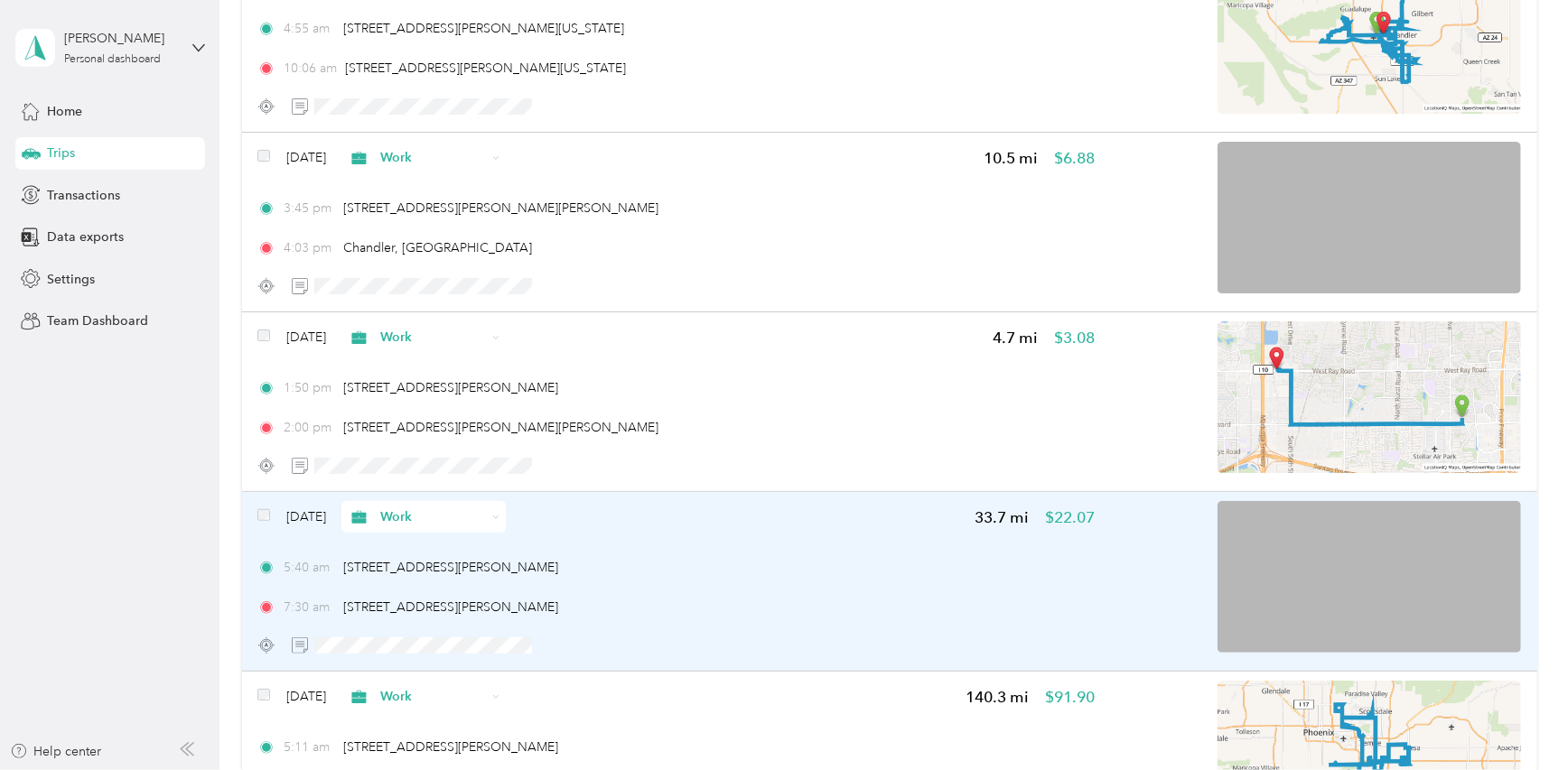
scroll to position [542, 0]
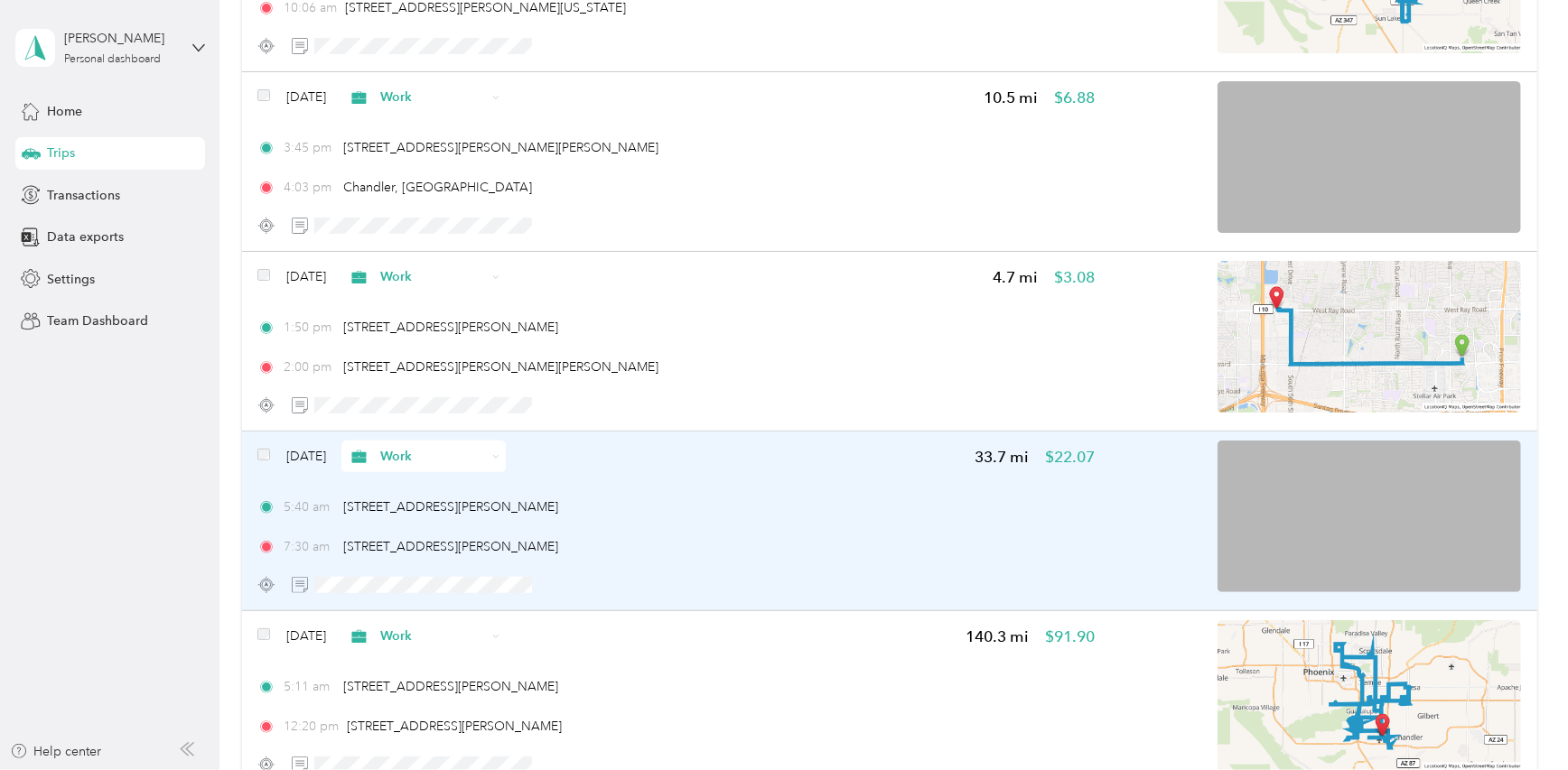
click at [1403, 551] on img at bounding box center [1369, 517] width 304 height 151
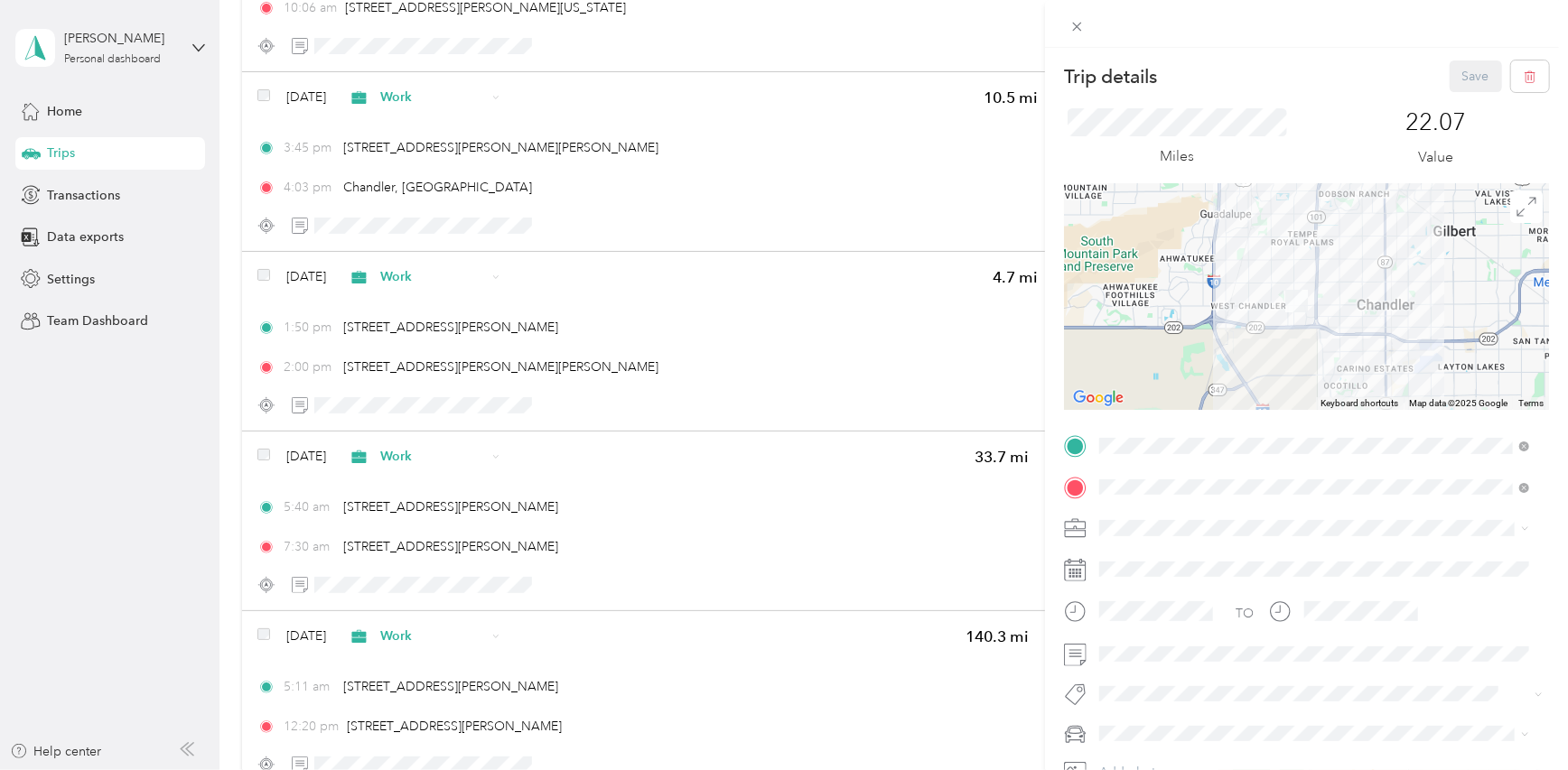
click at [1339, 359] on div at bounding box center [1306, 297] width 485 height 226
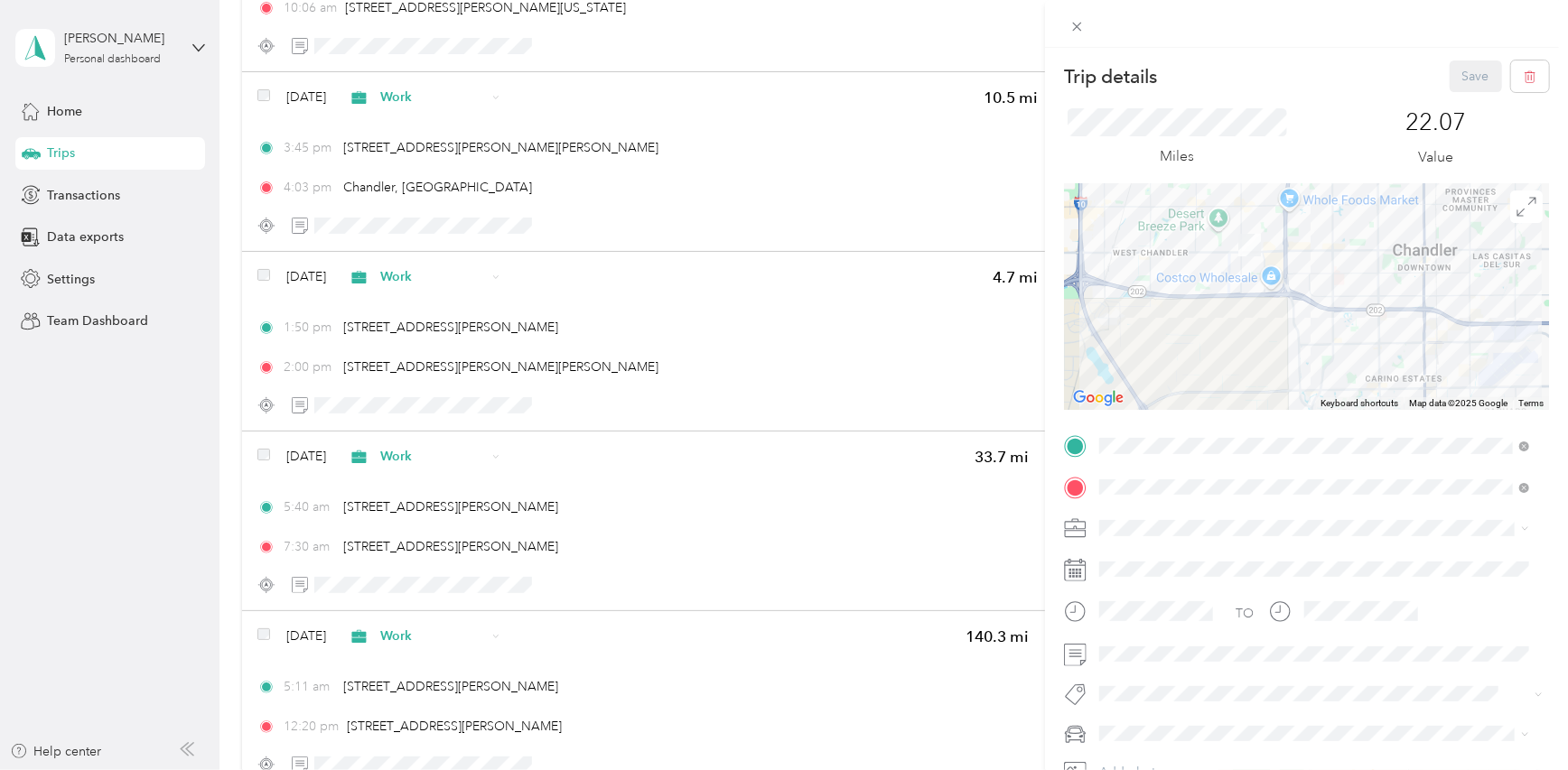
click at [1339, 359] on div at bounding box center [1306, 297] width 485 height 226
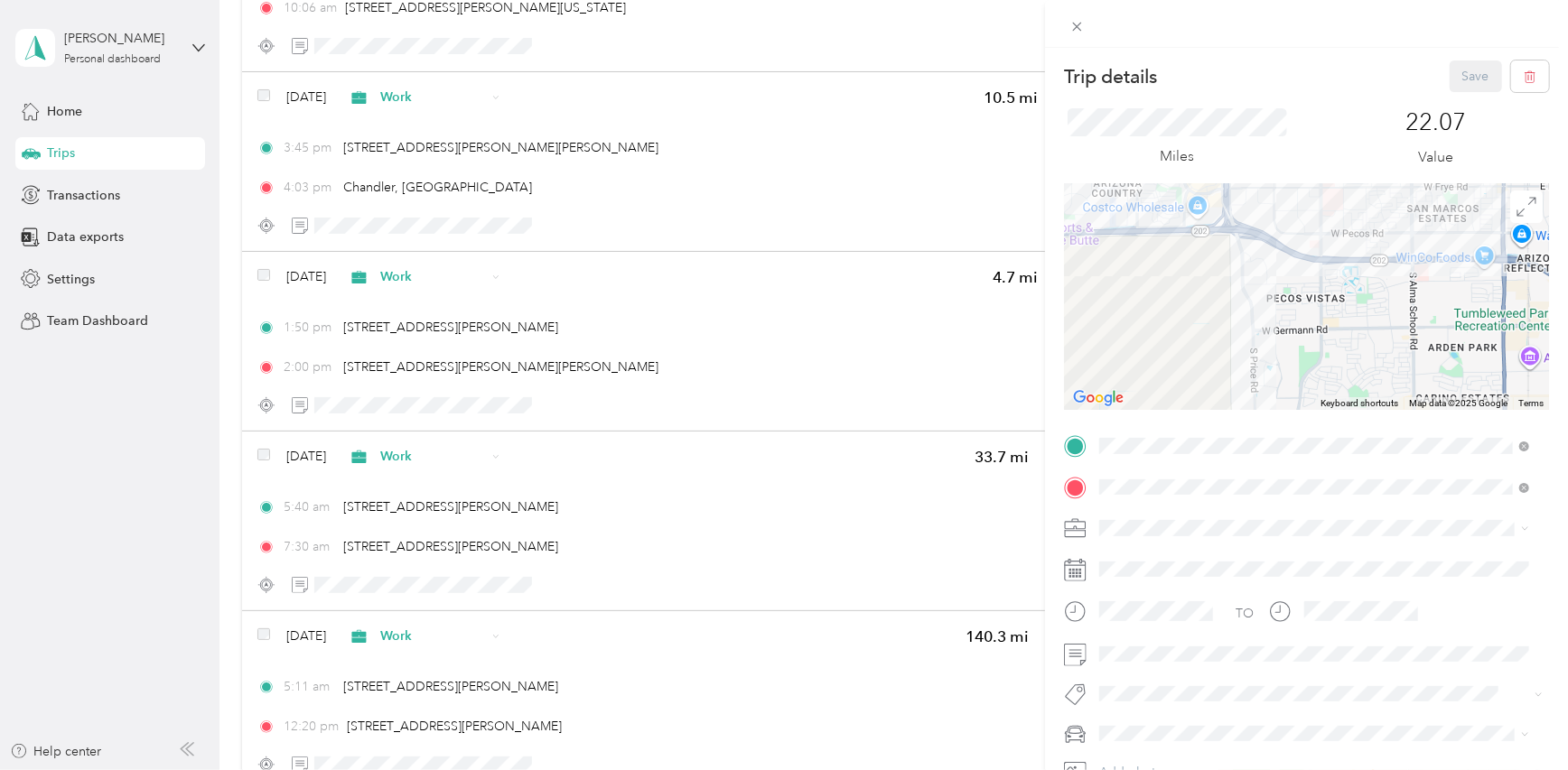
click at [1282, 363] on div at bounding box center [1306, 297] width 485 height 226
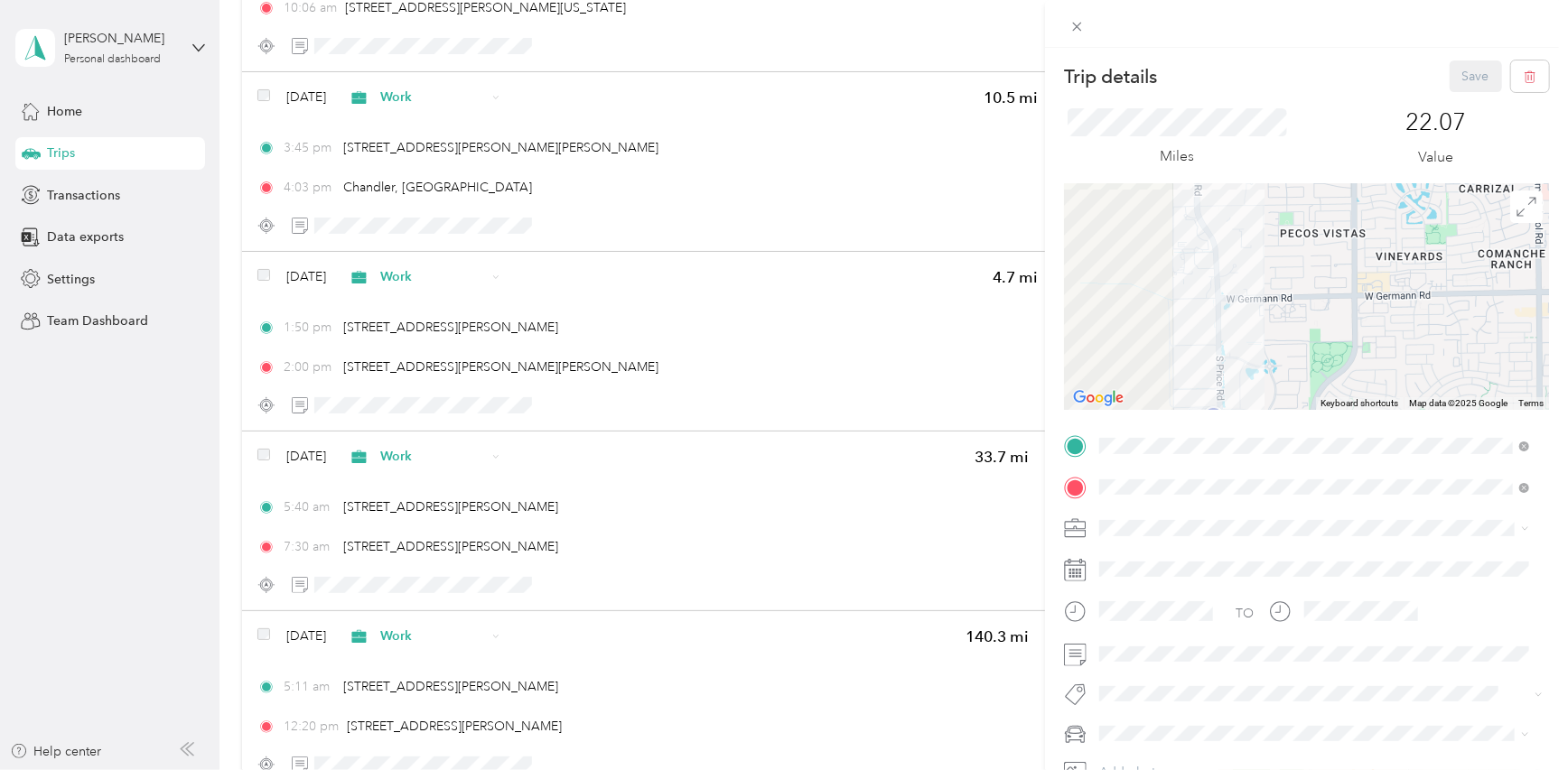
click at [1237, 358] on div at bounding box center [1306, 297] width 485 height 226
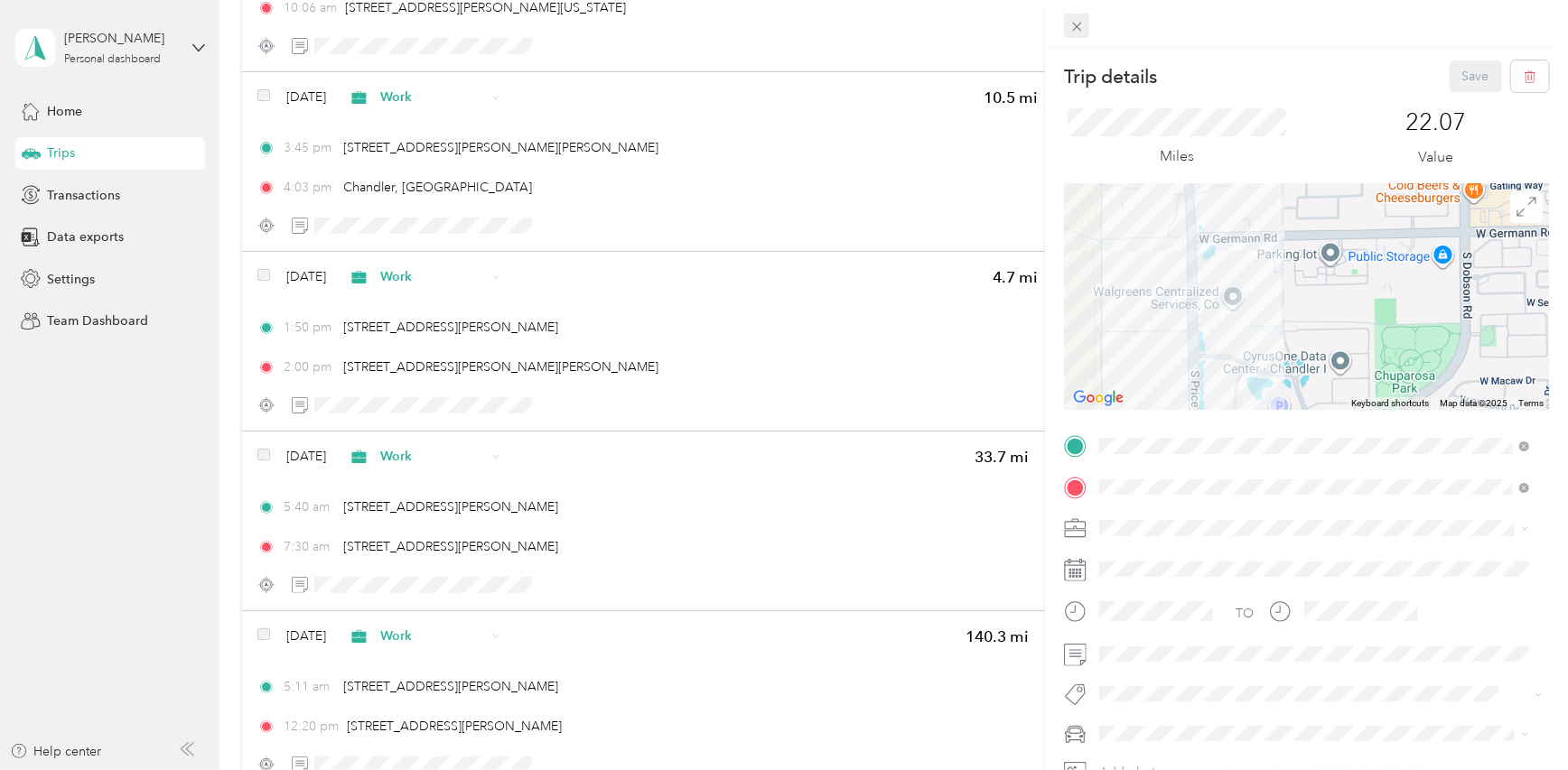
click at [1069, 27] on icon at bounding box center [1077, 26] width 15 height 15
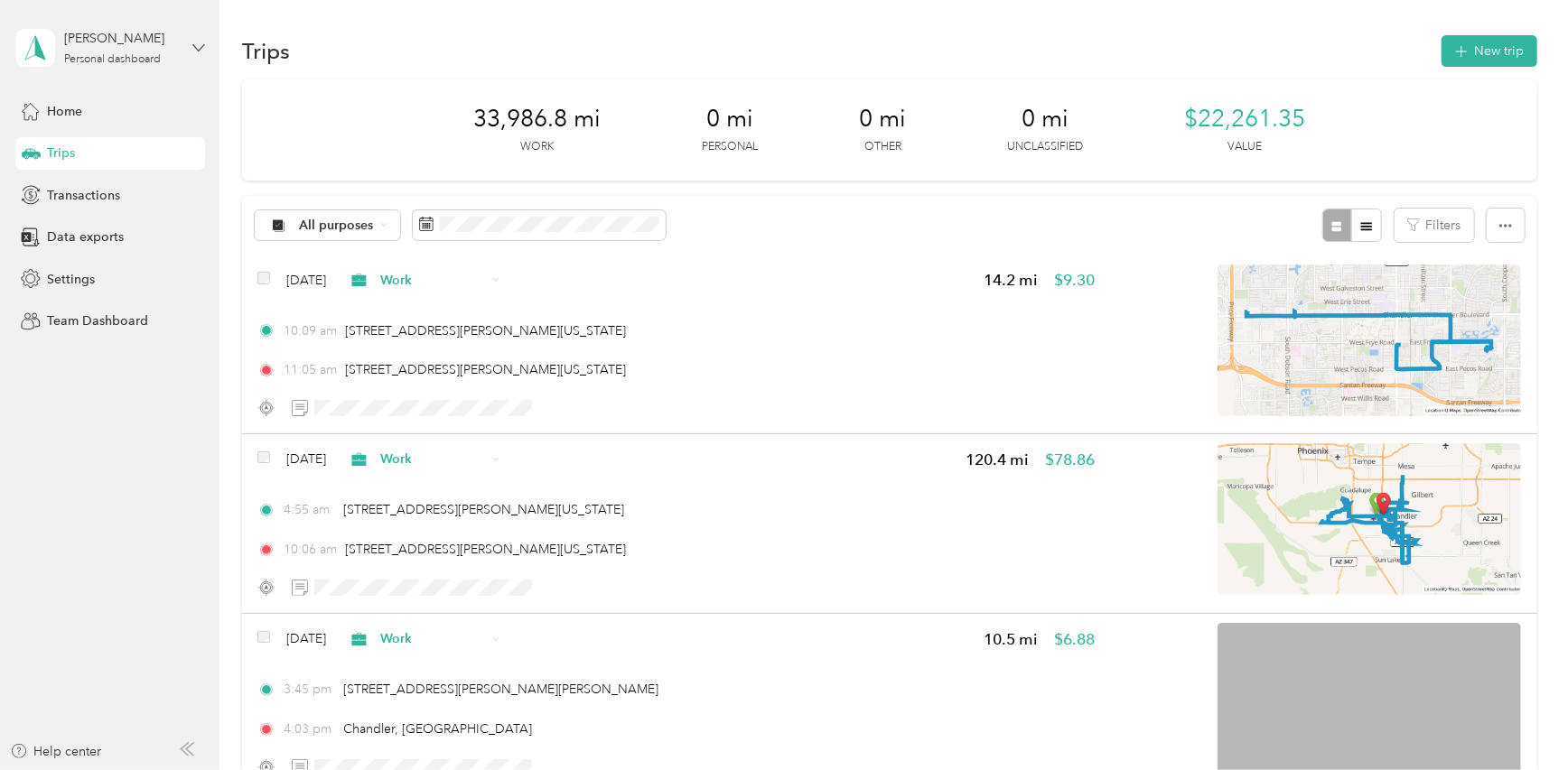
click at [200, 48] on icon at bounding box center [199, 47] width 11 height 6
click at [90, 146] on div "Log out" at bounding box center [66, 149] width 69 height 19
